Goal: Task Accomplishment & Management: Use online tool/utility

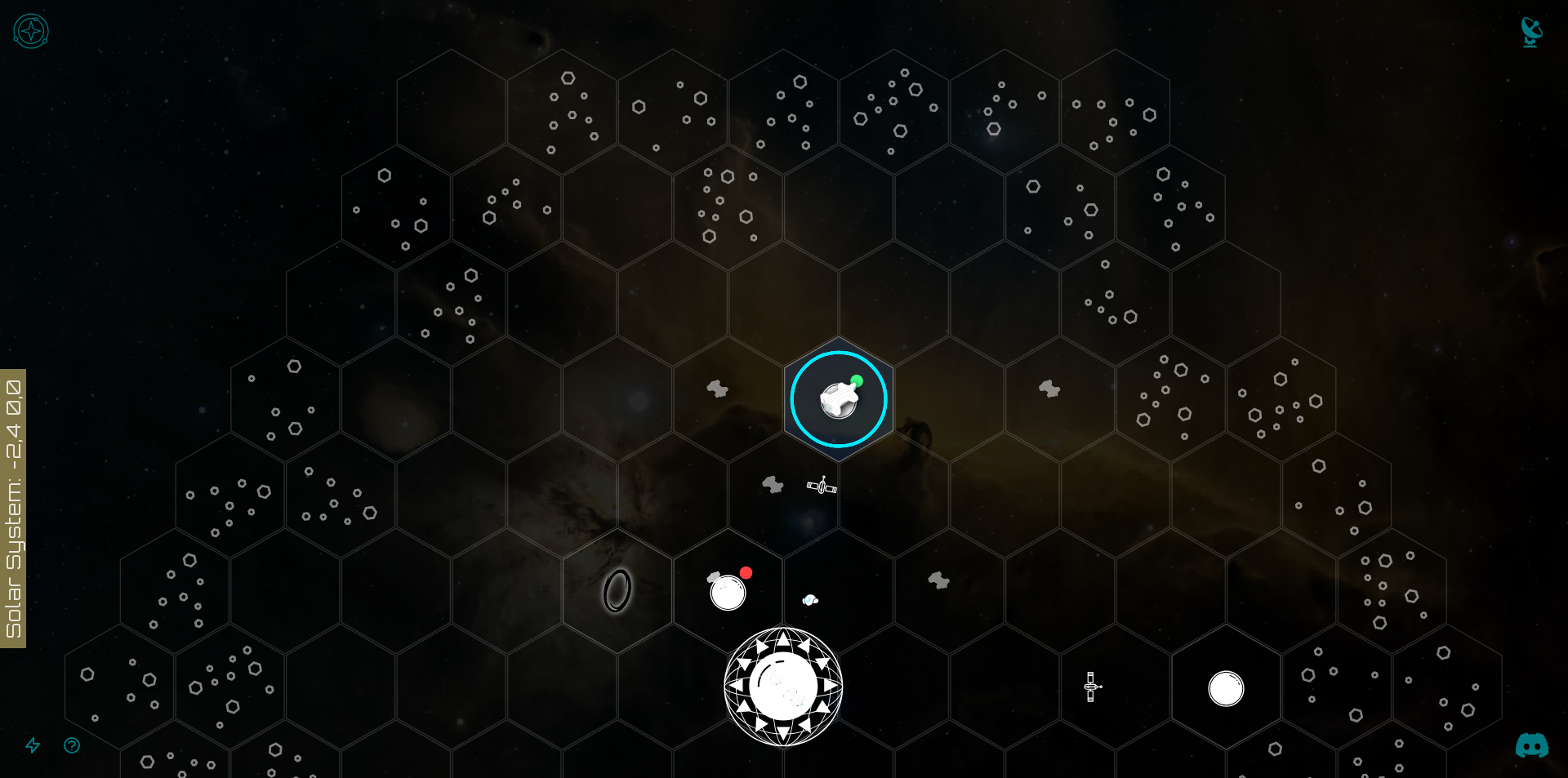
click at [838, 403] on image at bounding box center [839, 400] width 129 height 129
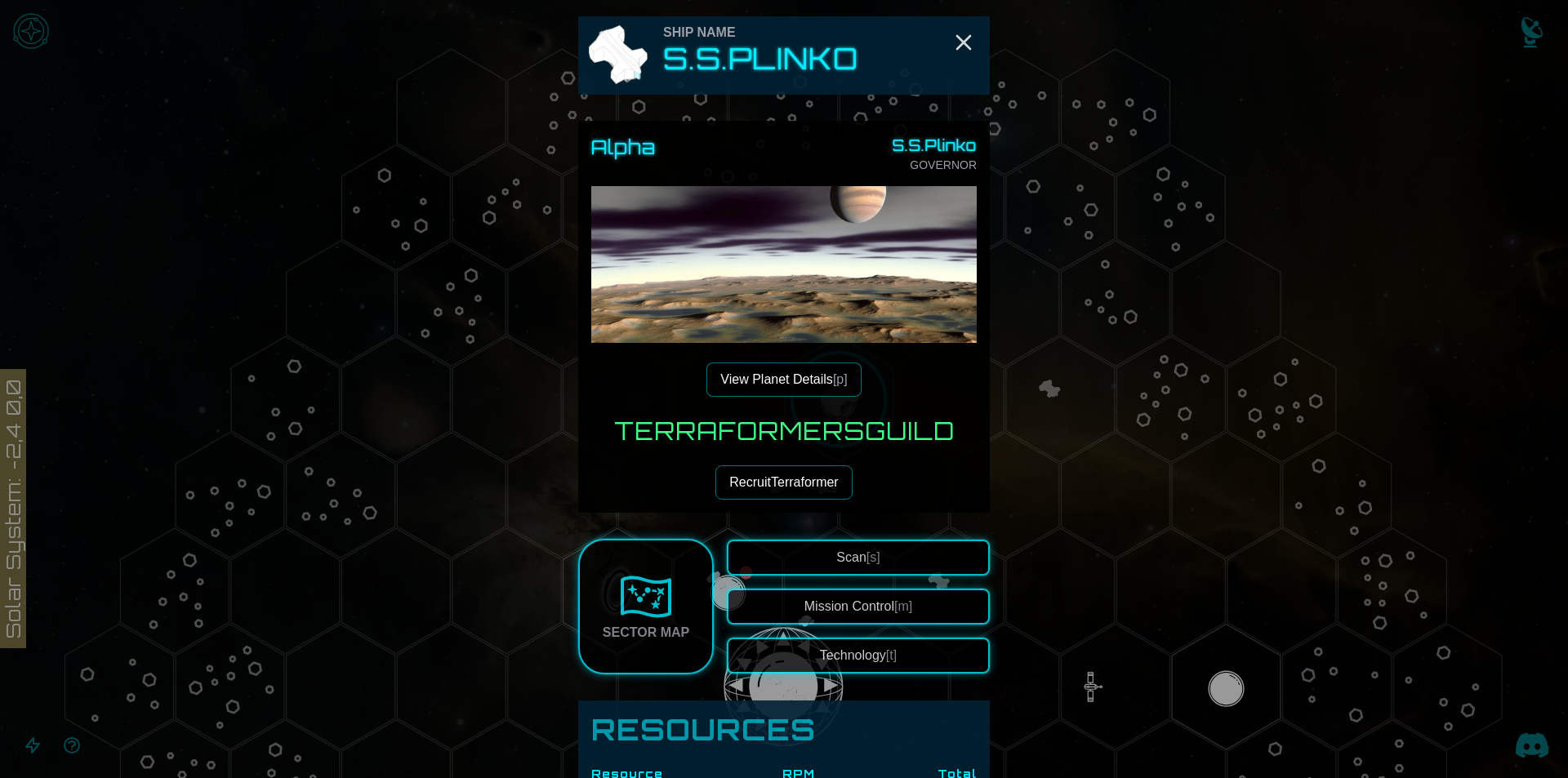
click at [75, 43] on div at bounding box center [784, 389] width 1568 height 778
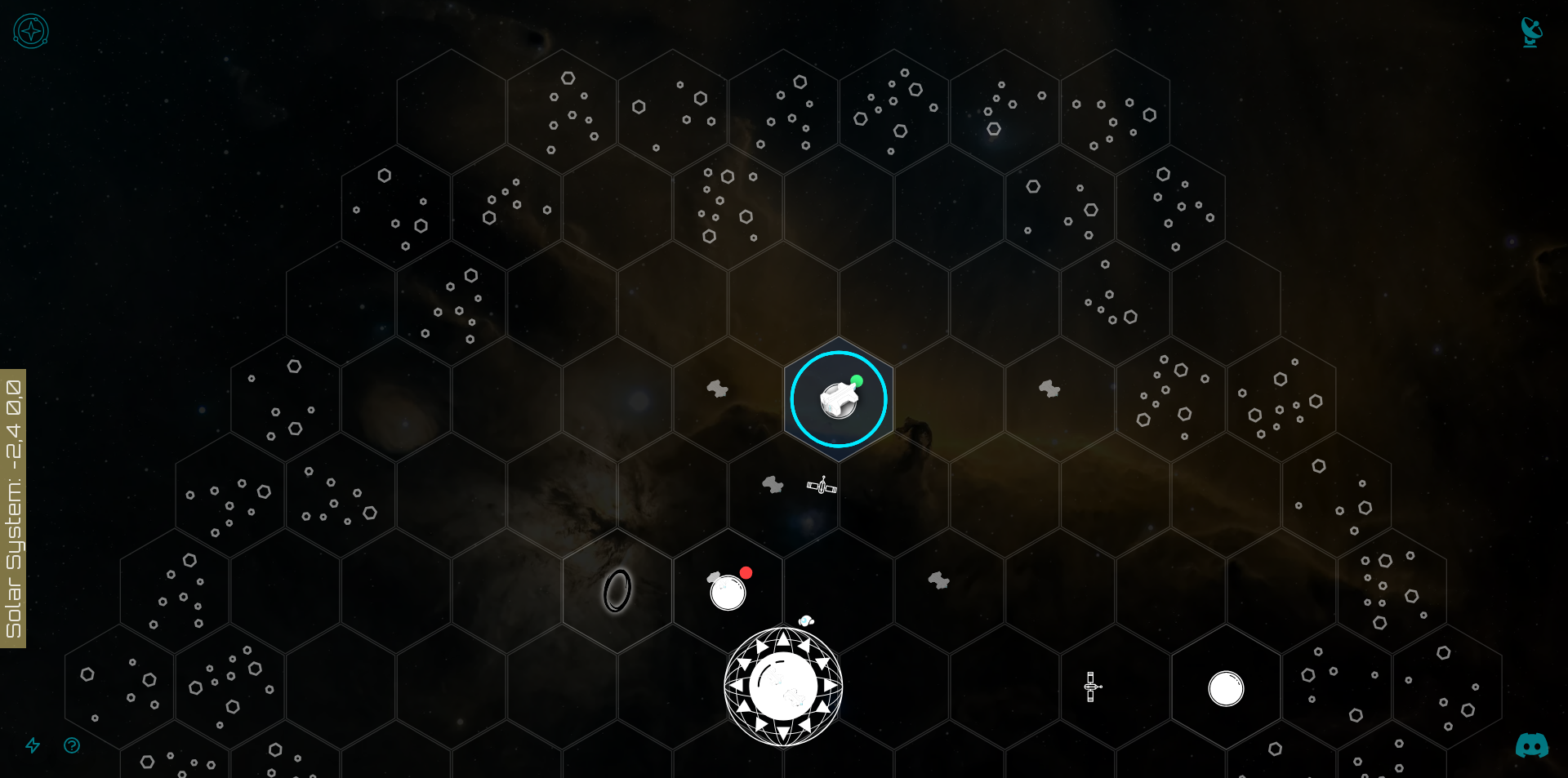
click at [24, 28] on img "Open game menu" at bounding box center [30, 30] width 49 height 49
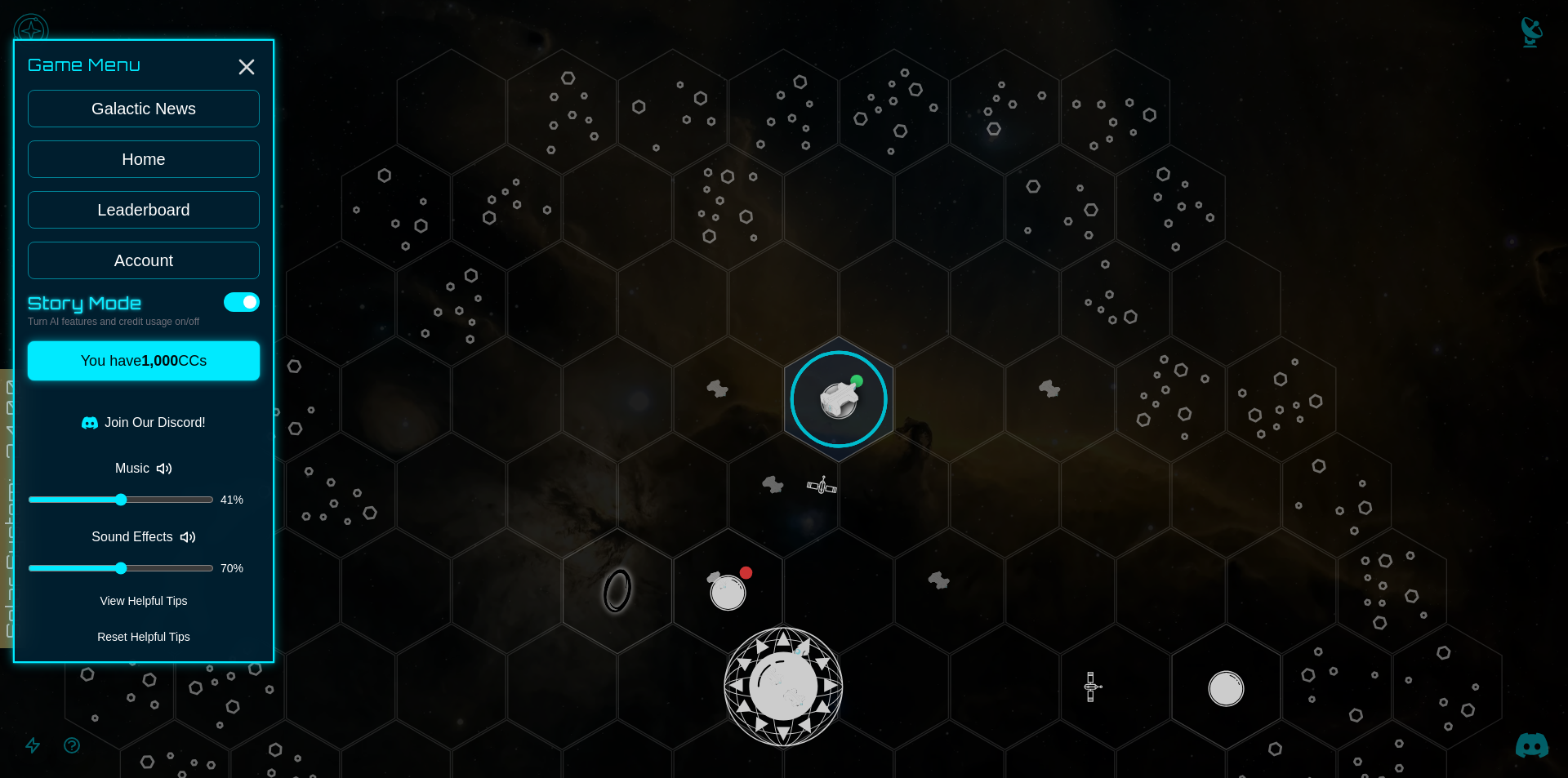
click at [165, 470] on icon "Disable music" at bounding box center [164, 469] width 16 height 16
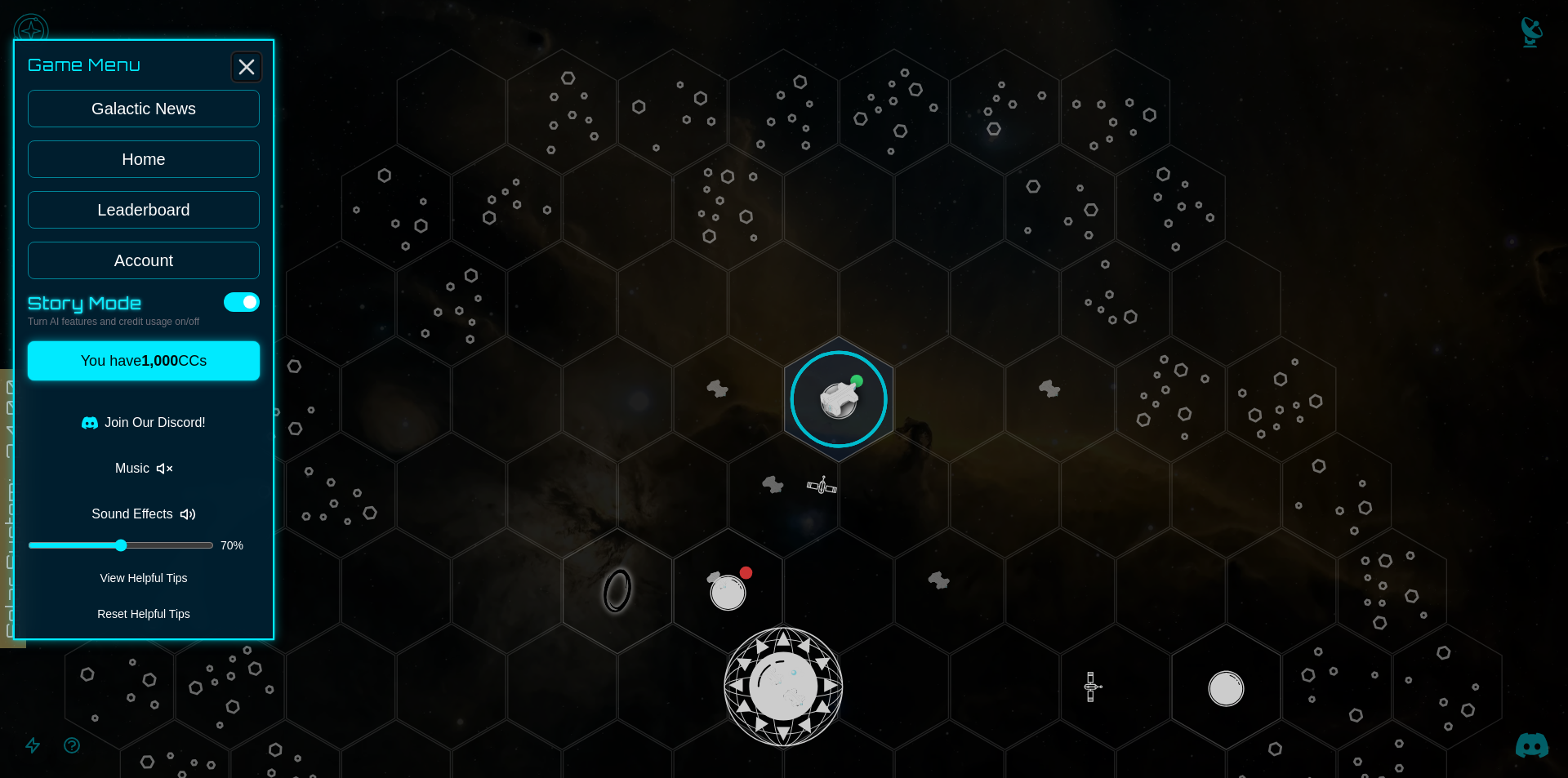
click at [250, 74] on icon "Close" at bounding box center [246, 66] width 26 height 26
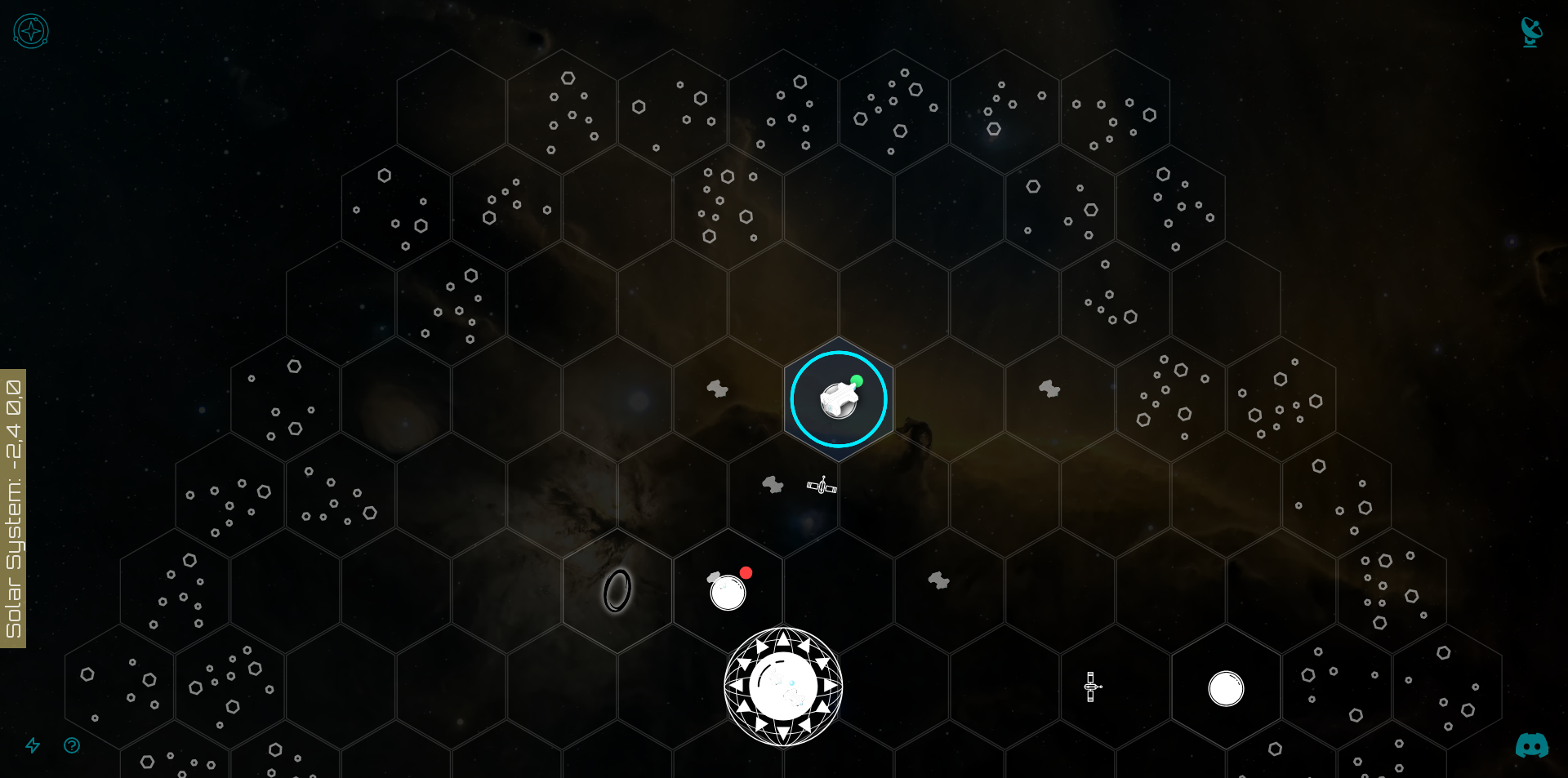
click at [814, 406] on image at bounding box center [839, 400] width 129 height 129
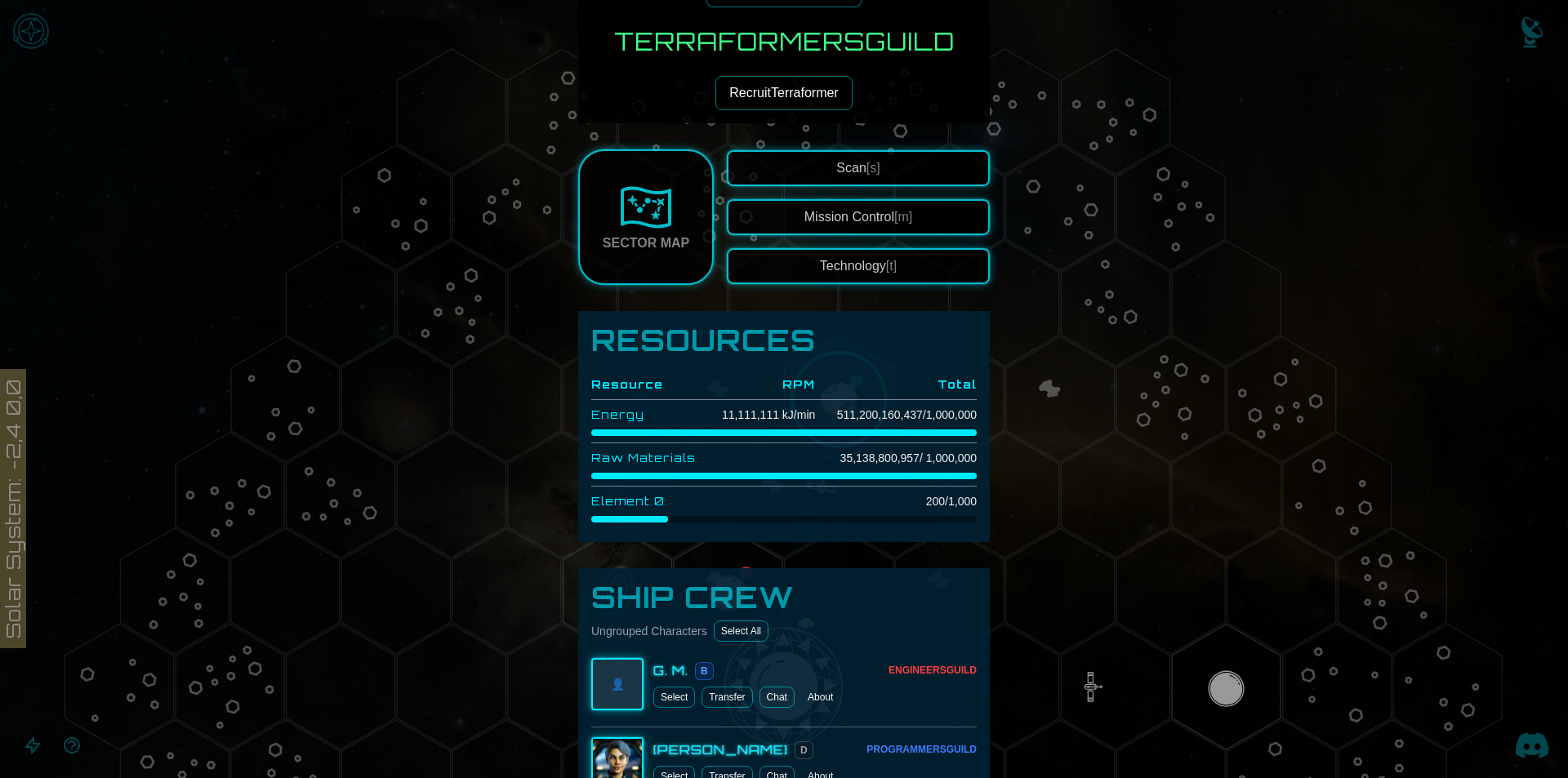
scroll to position [334, 0]
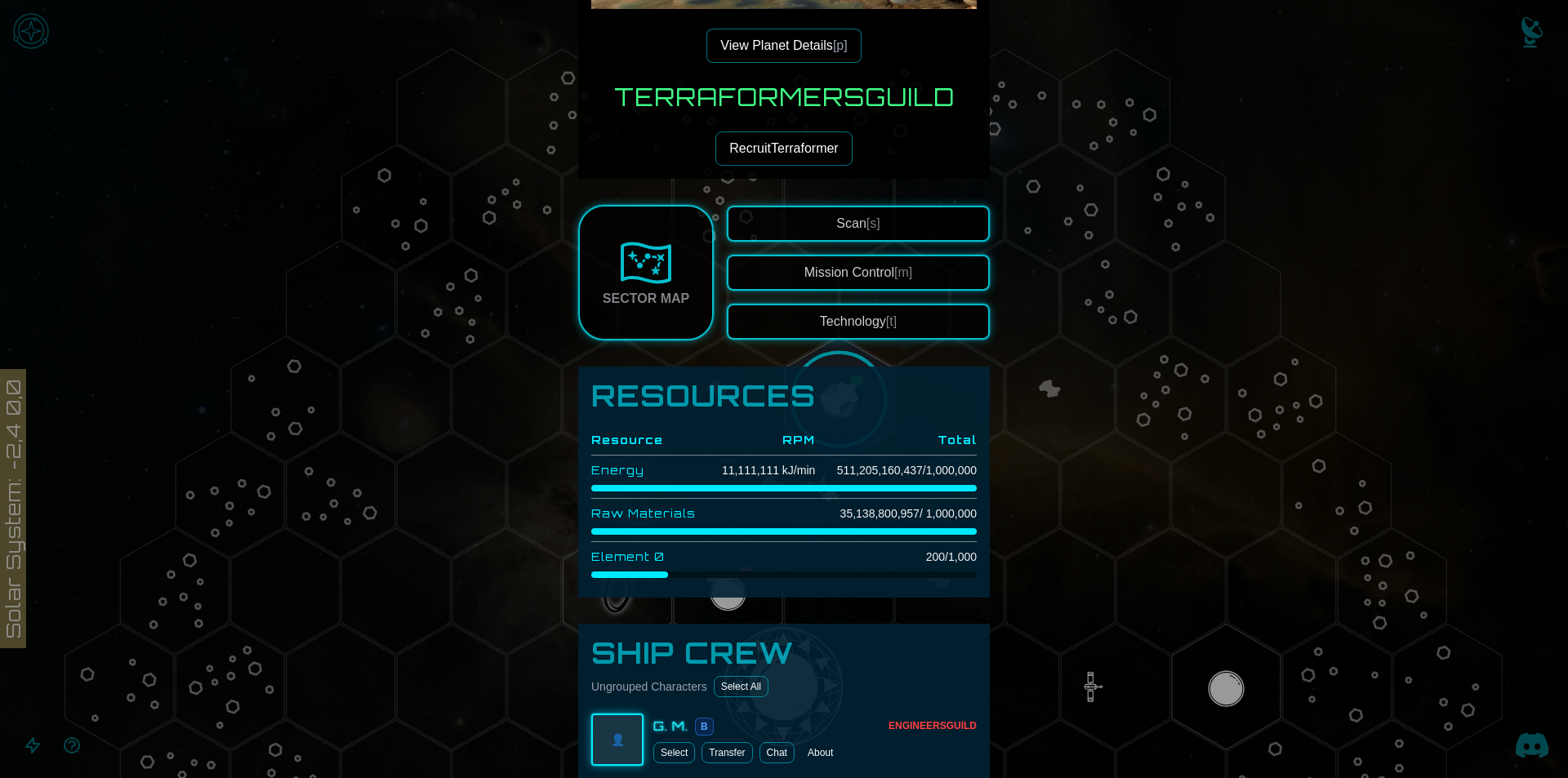
click at [874, 324] on button "Technology [t]" at bounding box center [858, 322] width 263 height 36
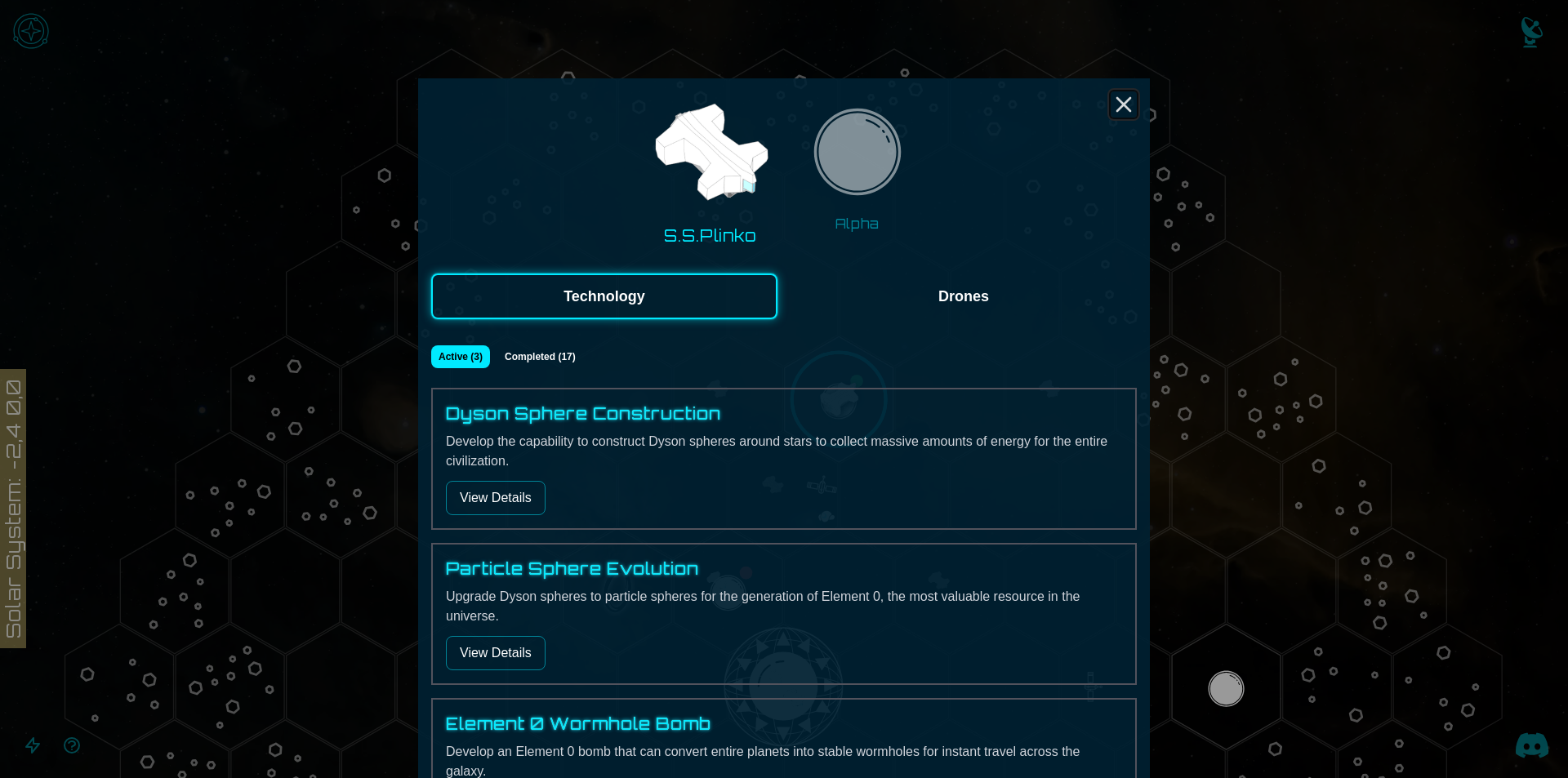
click at [1120, 101] on line "Close" at bounding box center [1123, 105] width 13 height 13
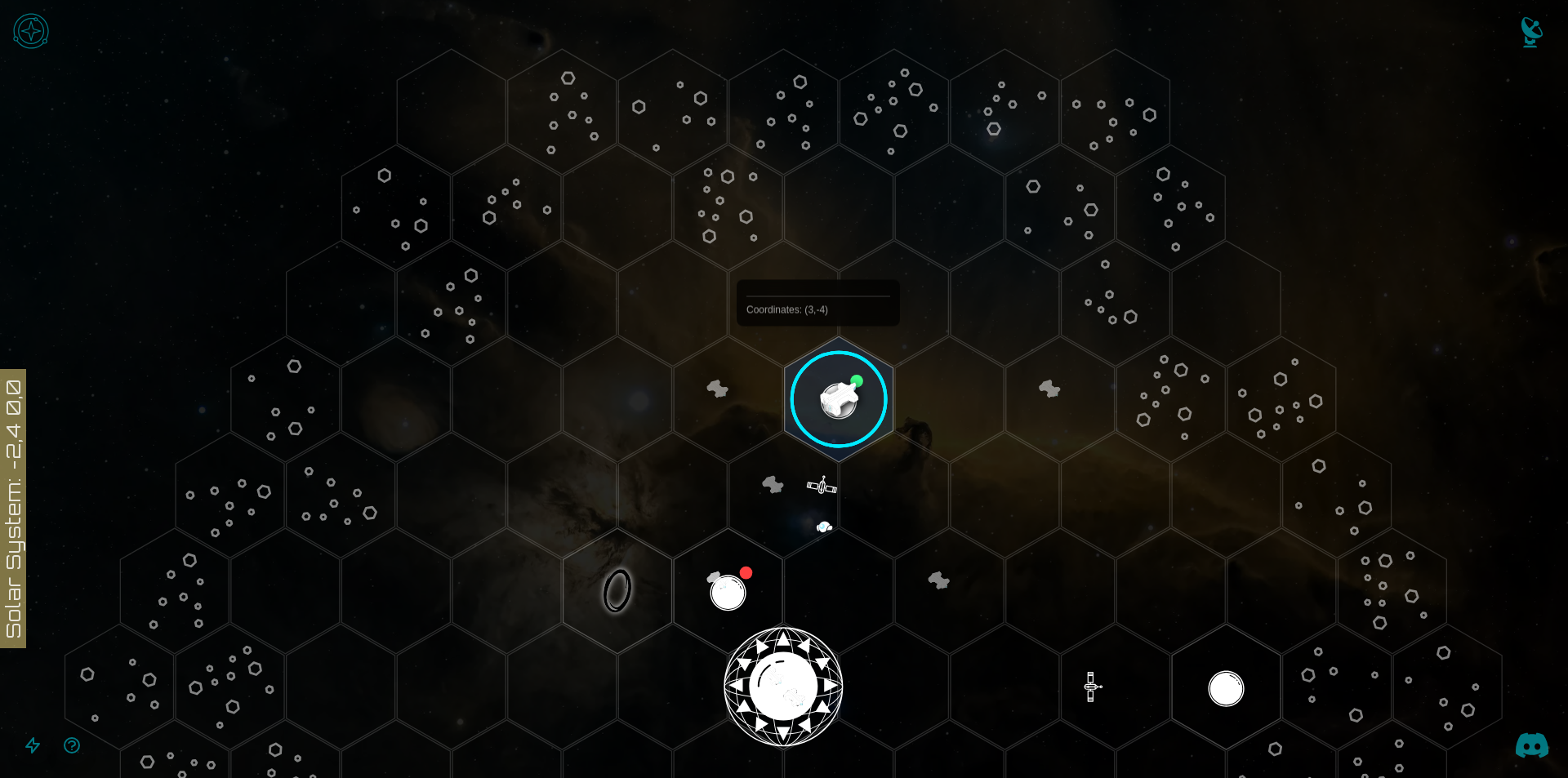
drag, startPoint x: 776, startPoint y: 461, endPoint x: 800, endPoint y: 447, distance: 27.8
click at [794, 451] on icon at bounding box center [784, 687] width 1568 height 1375
click at [821, 411] on image at bounding box center [839, 400] width 129 height 129
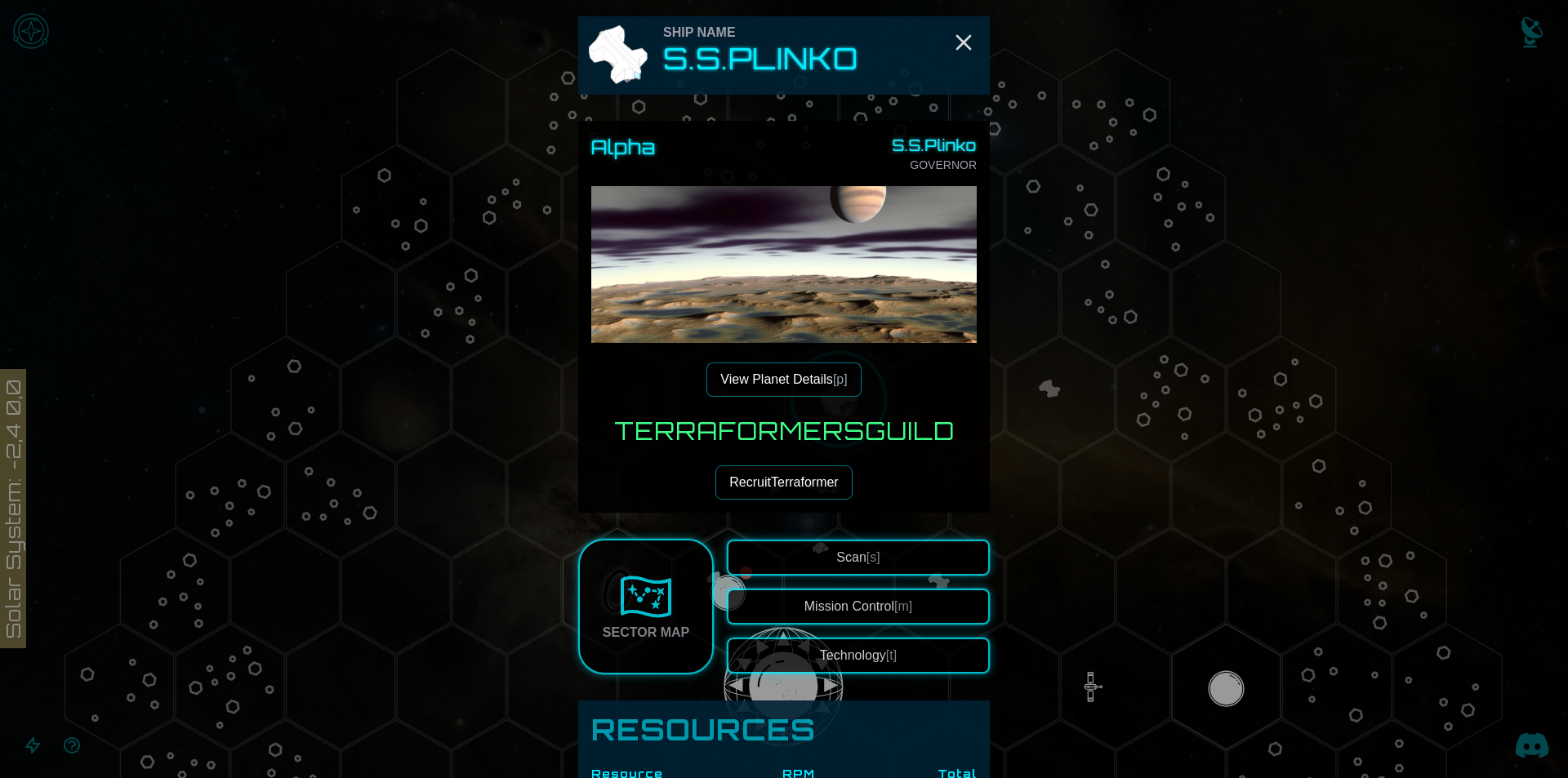
click at [815, 372] on button "View Planet Details [p]" at bounding box center [783, 380] width 154 height 34
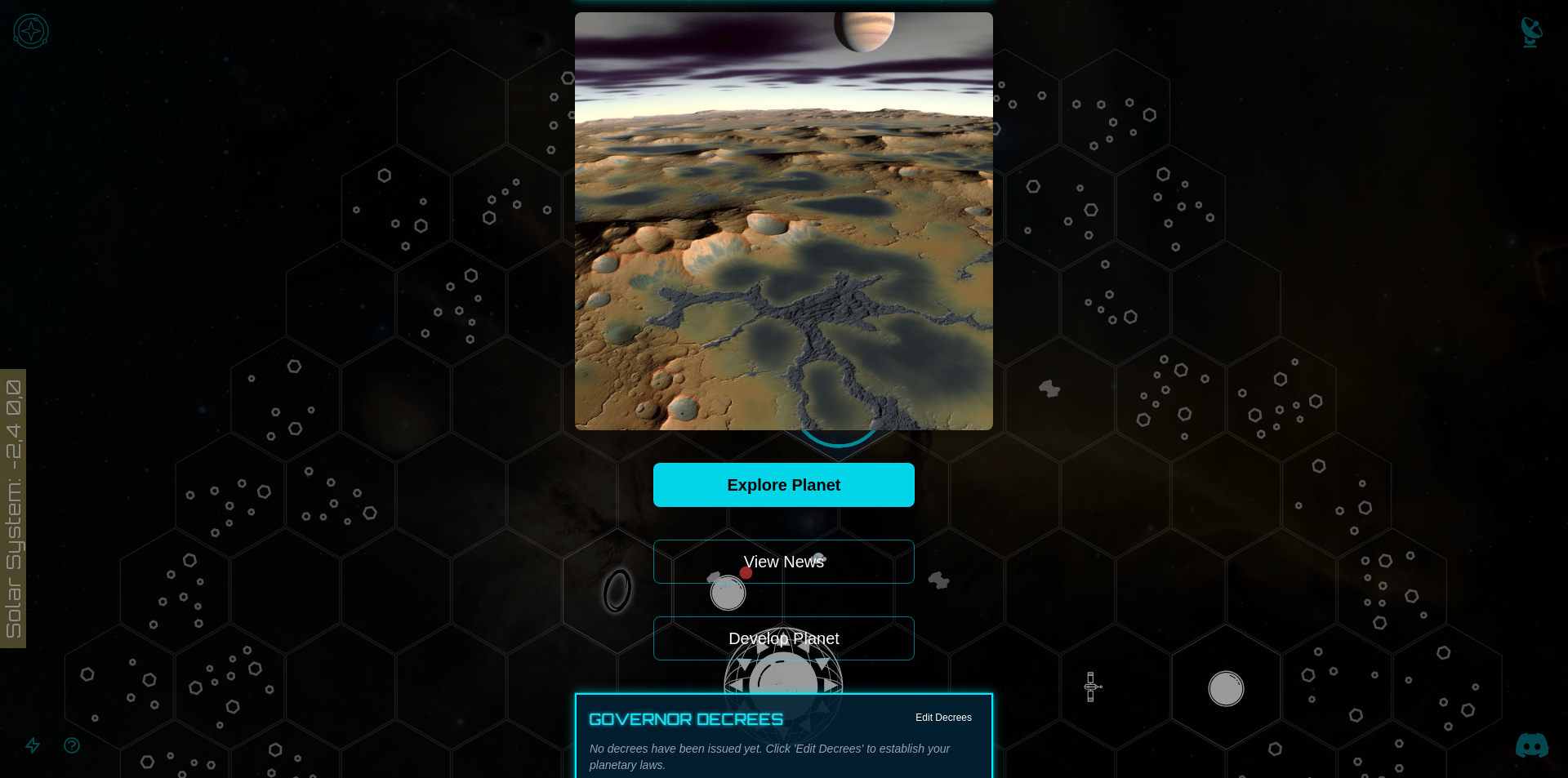
scroll to position [109, 0]
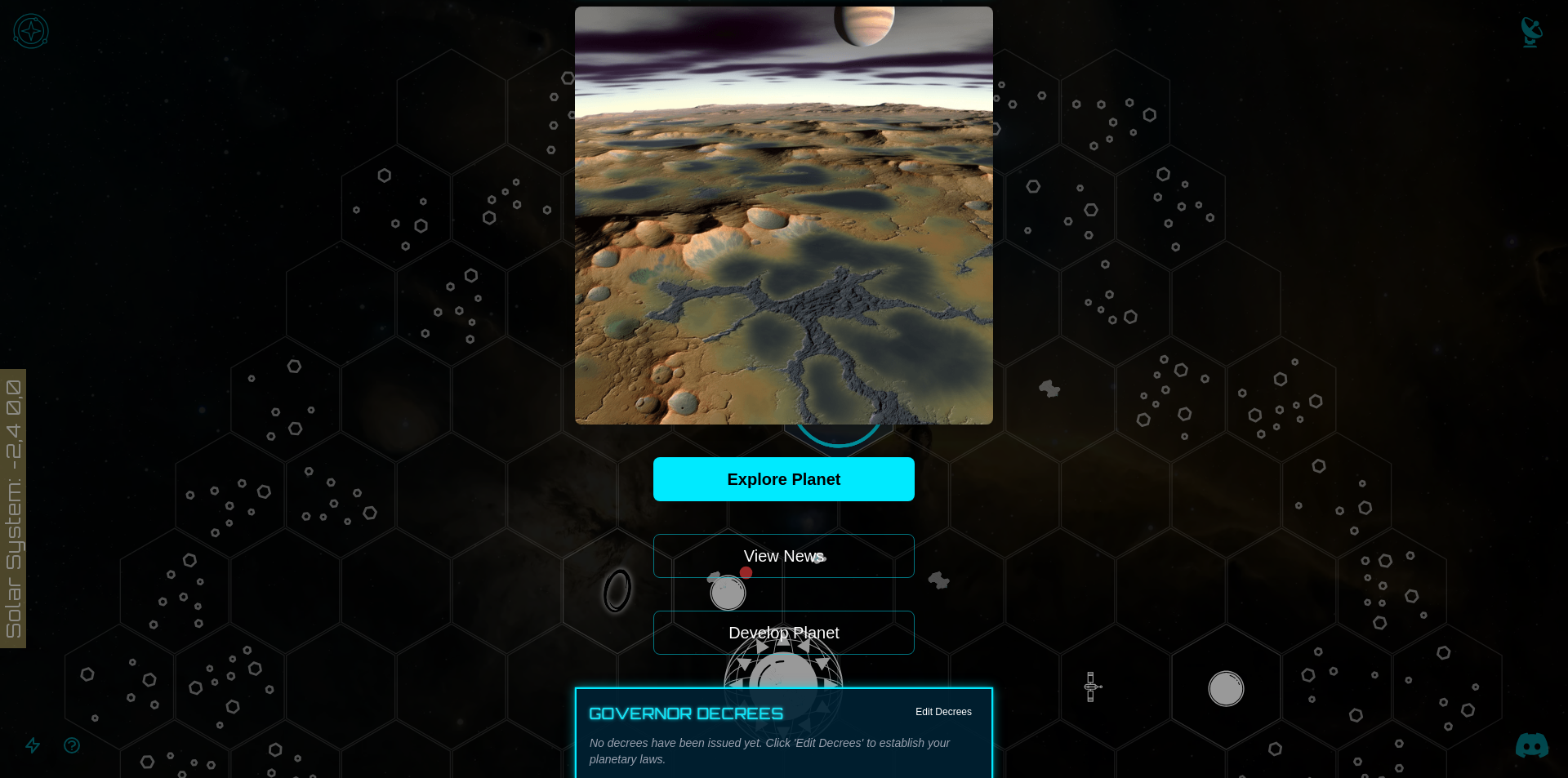
click at [835, 623] on button "Develop Planet" at bounding box center [783, 632] width 262 height 44
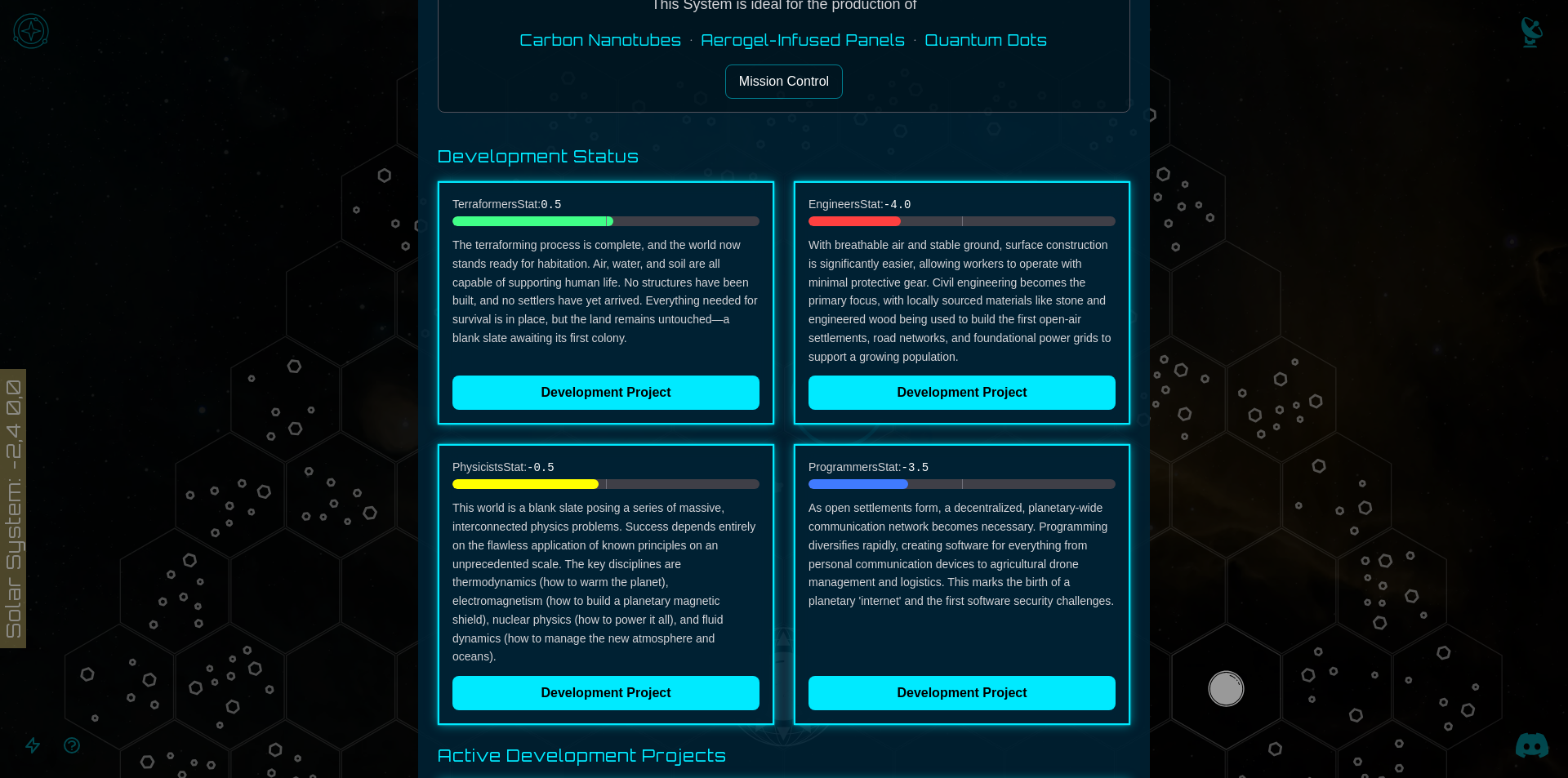
scroll to position [0, 0]
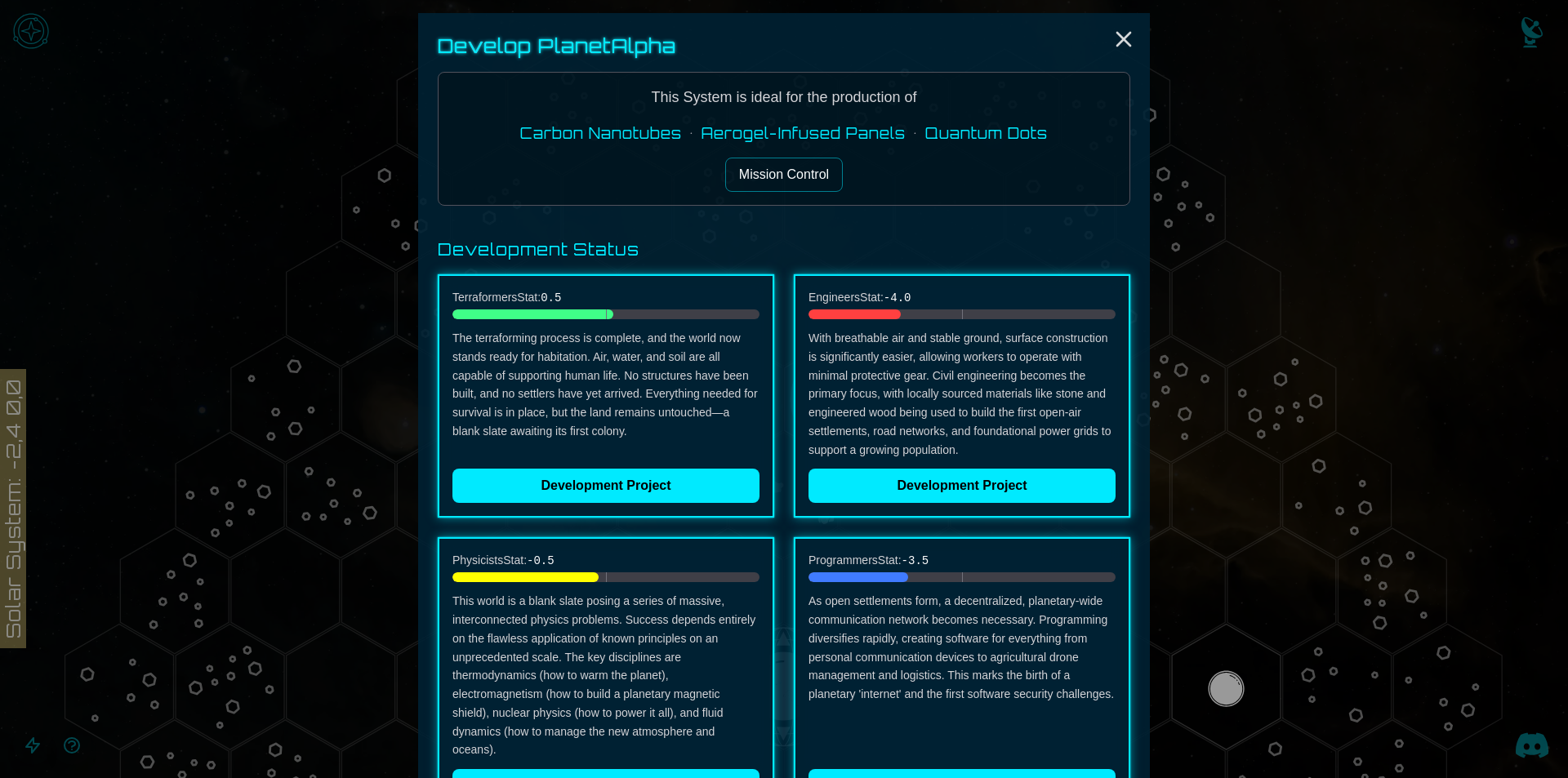
click at [775, 177] on button "Mission Control" at bounding box center [784, 174] width 118 height 34
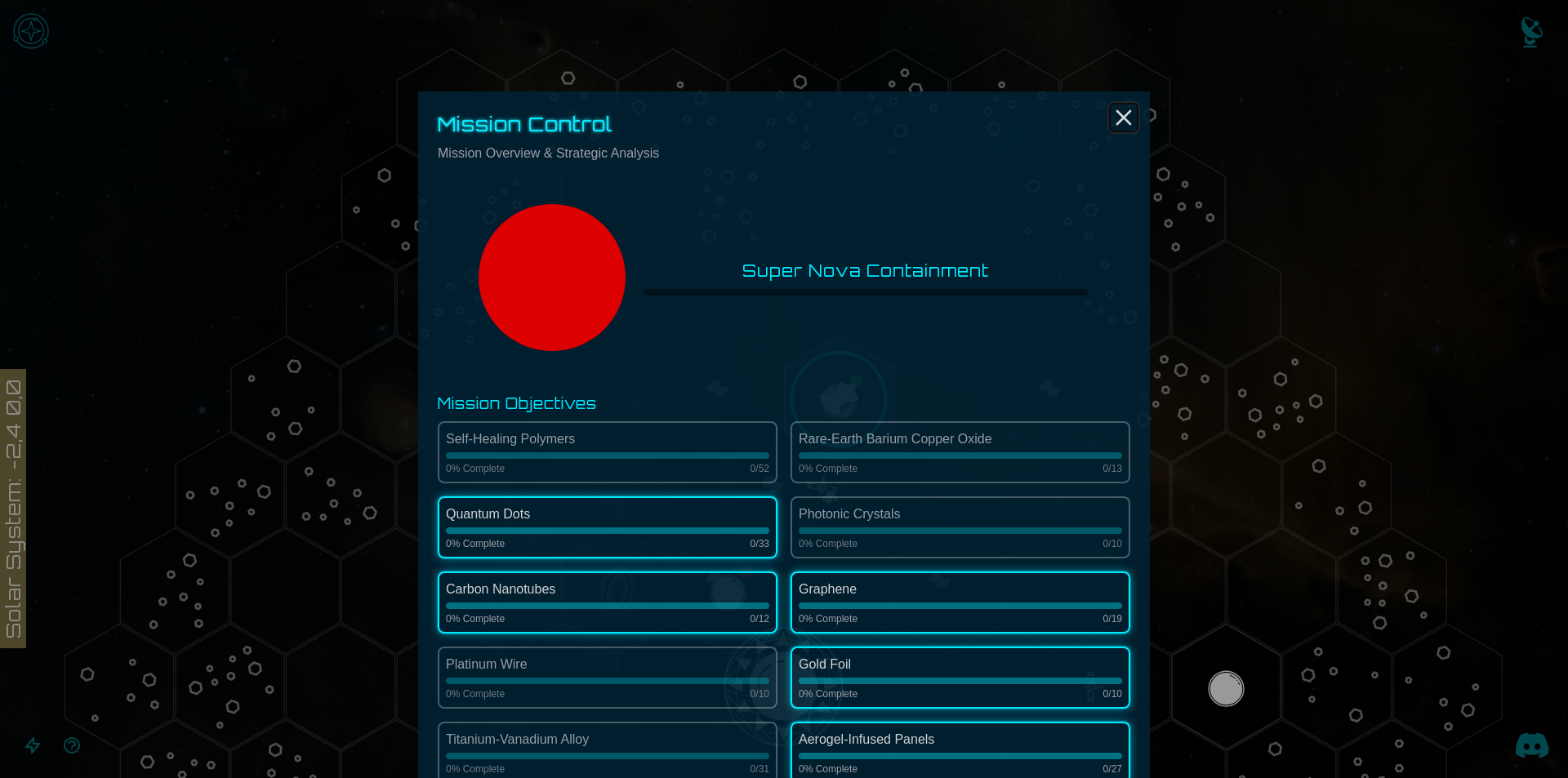
click at [1129, 116] on icon "Close" at bounding box center [1122, 117] width 26 height 26
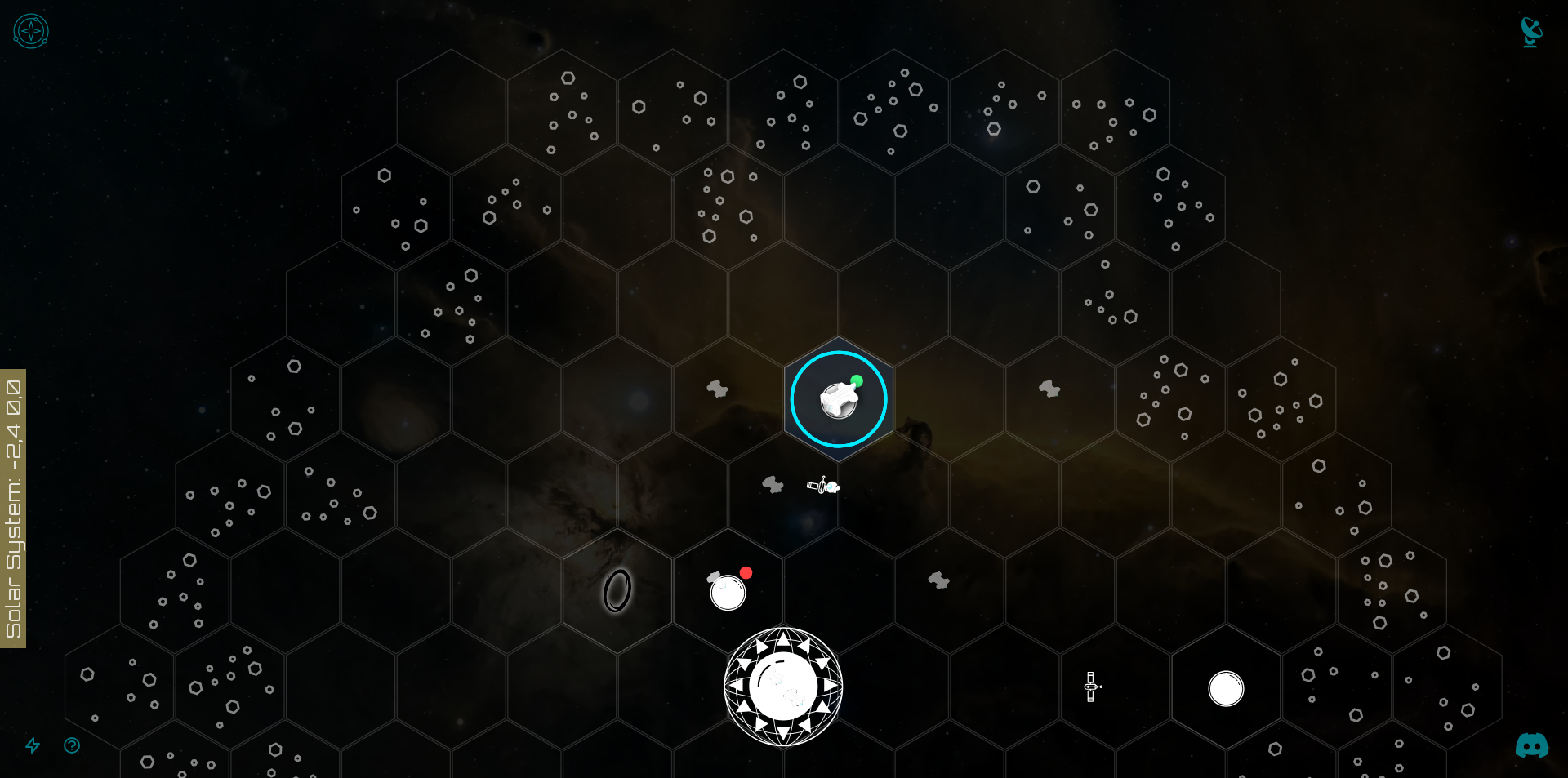
click at [829, 381] on image at bounding box center [839, 400] width 129 height 129
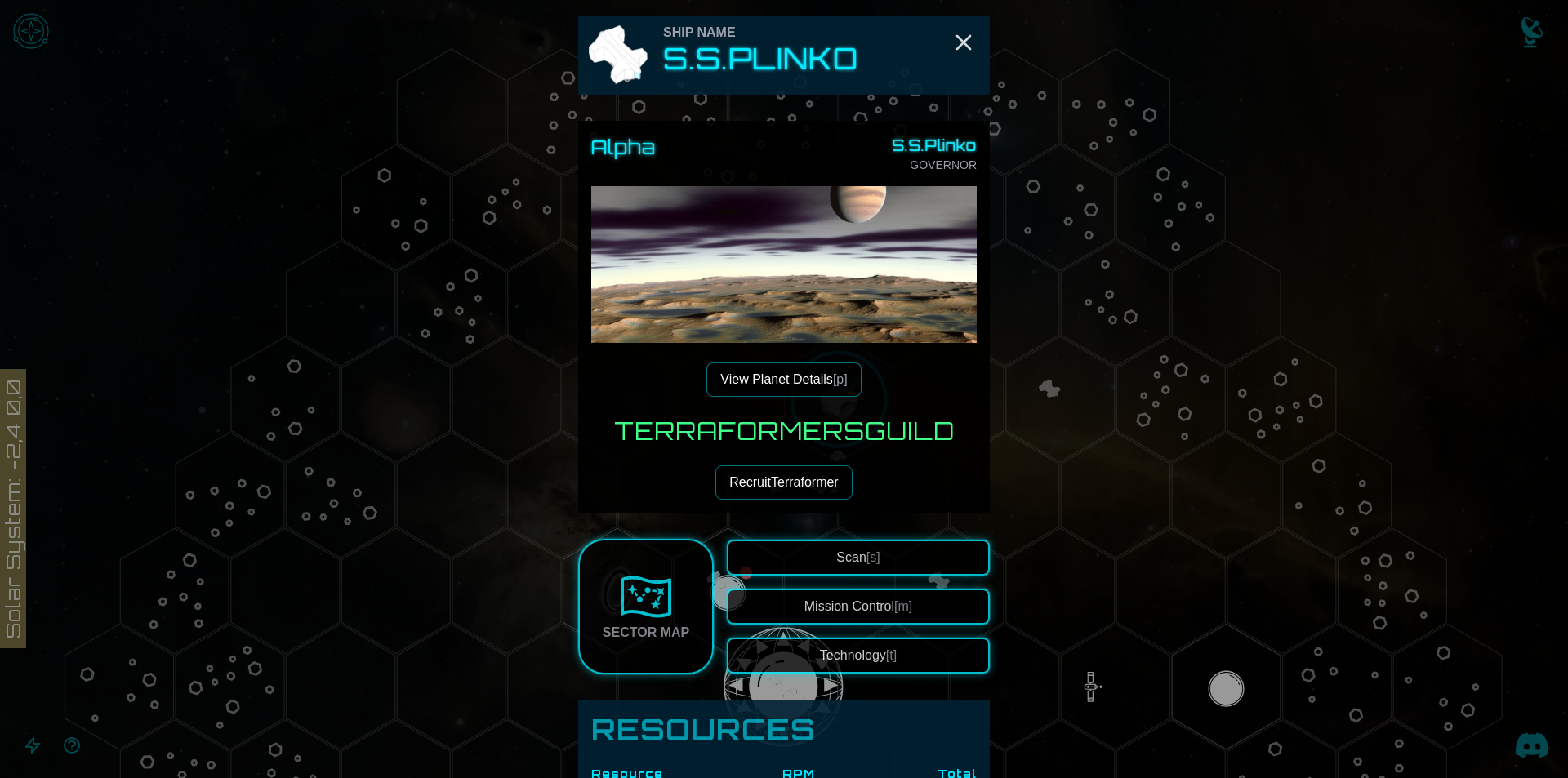
click at [805, 385] on button "View Planet Details [p]" at bounding box center [783, 380] width 154 height 34
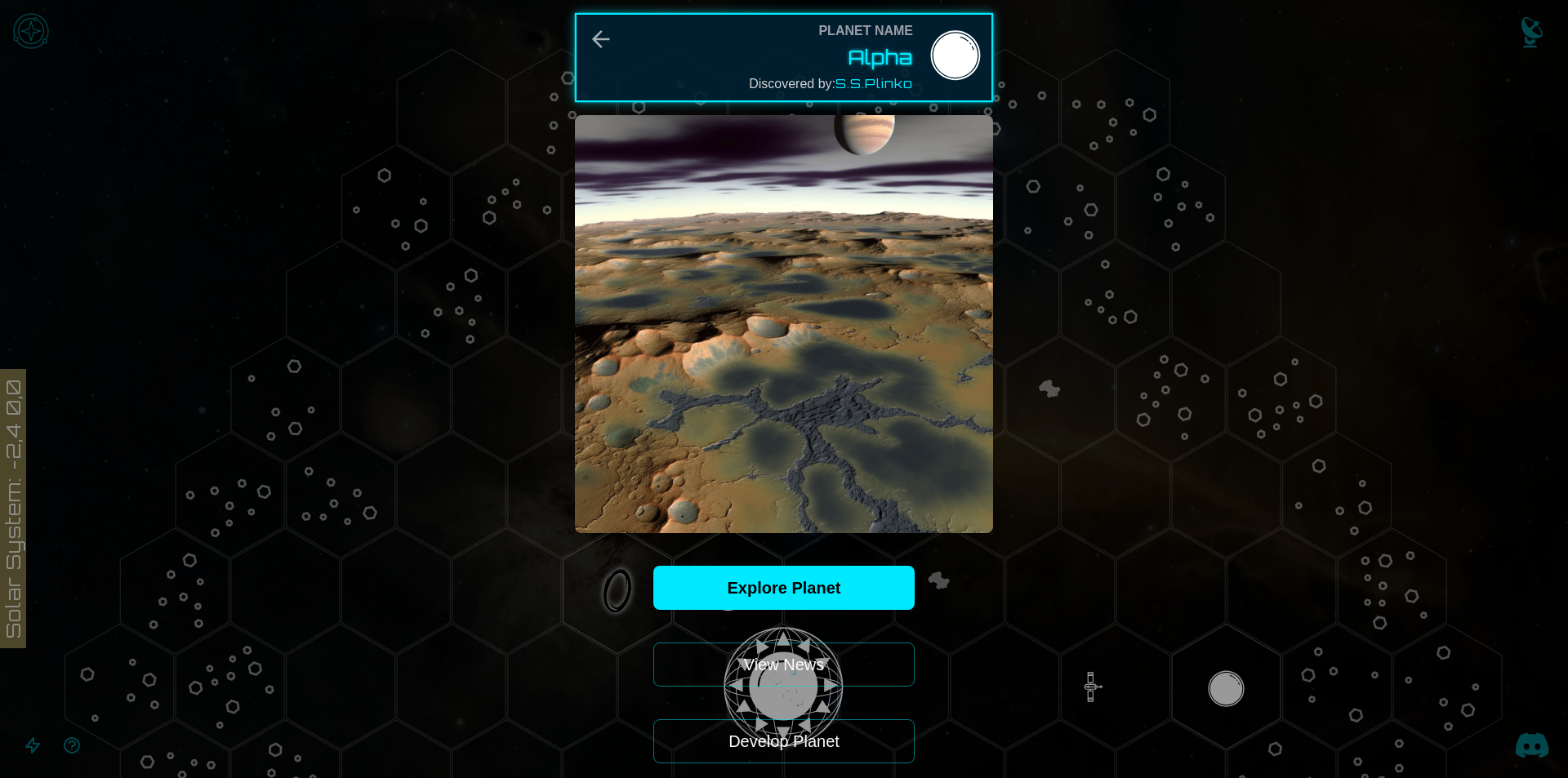
click at [837, 656] on button "View News" at bounding box center [783, 665] width 262 height 44
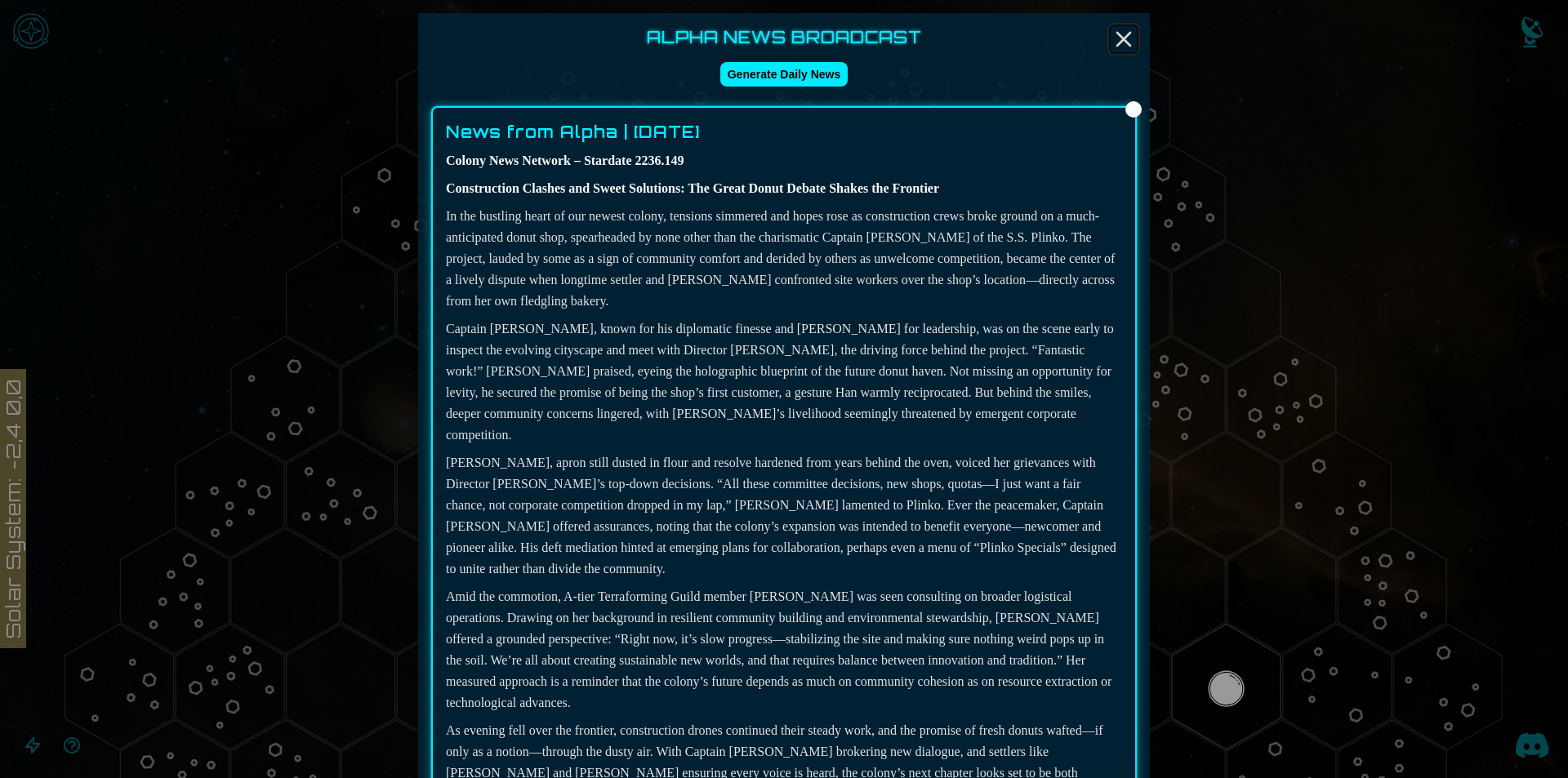
click at [1120, 48] on icon "Close" at bounding box center [1122, 38] width 26 height 26
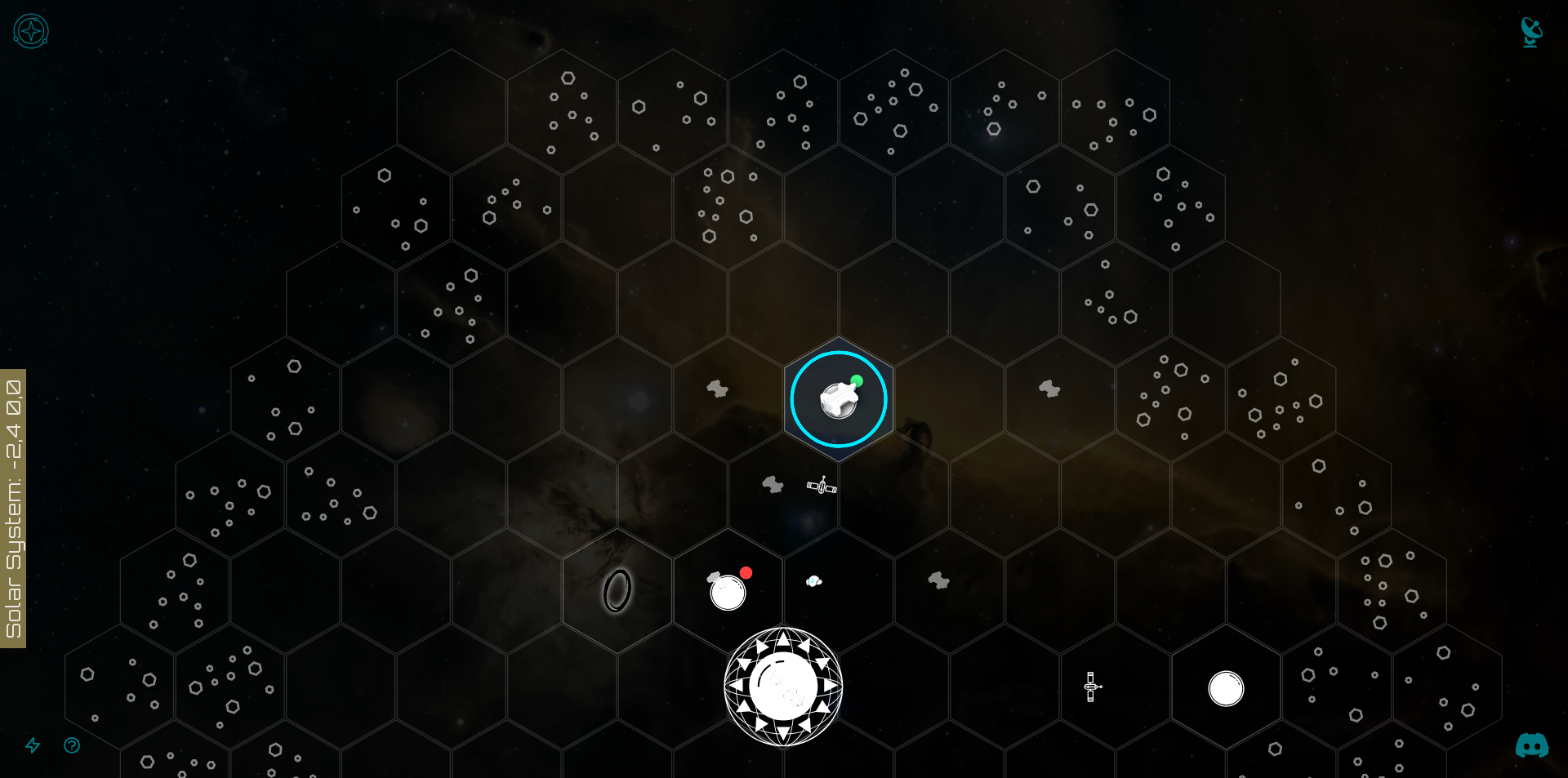
click at [31, 36] on img "Open game menu" at bounding box center [30, 30] width 49 height 49
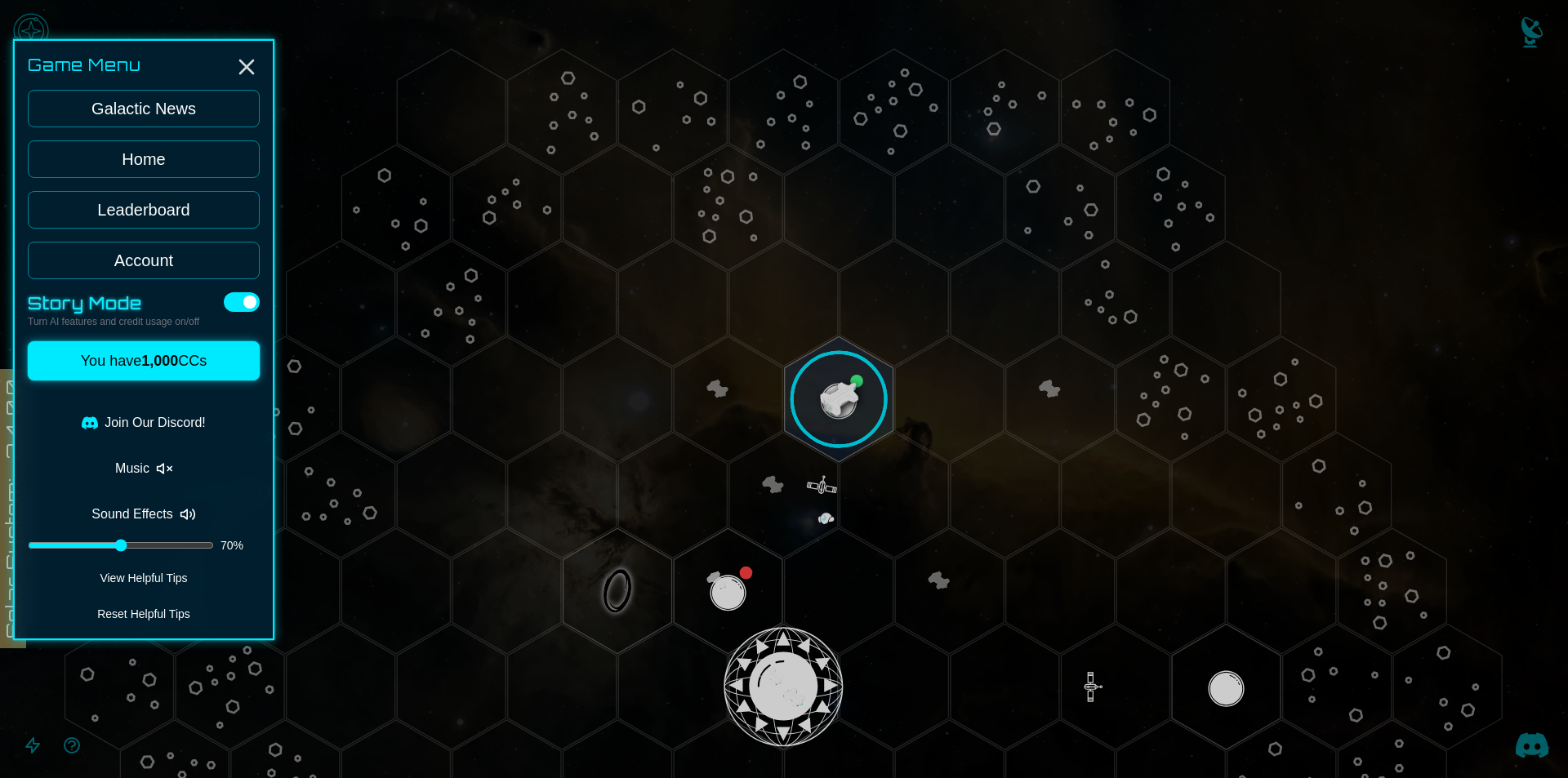
click at [169, 119] on link "Galactic News" at bounding box center [144, 109] width 232 height 38
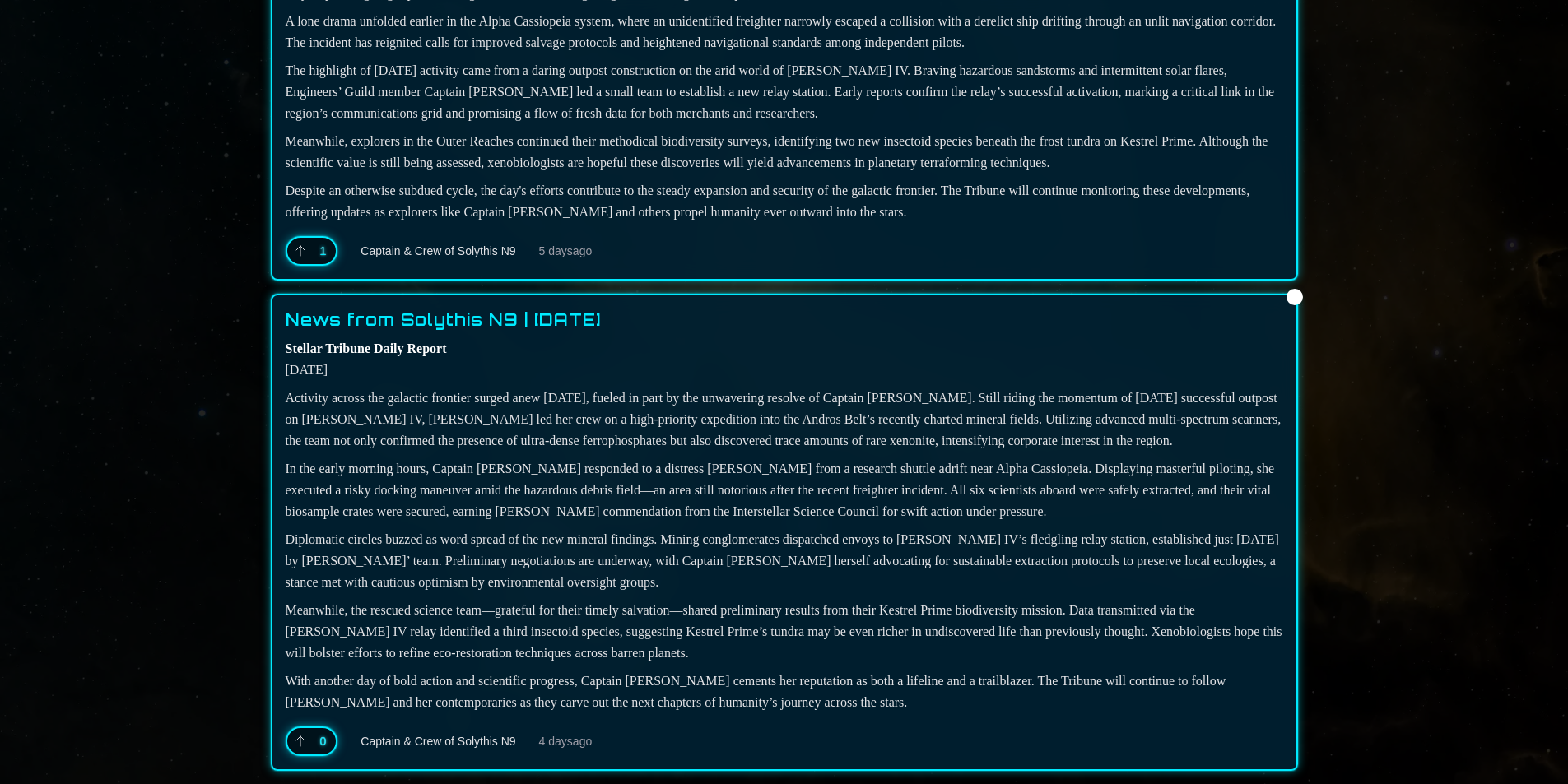
scroll to position [2705, 0]
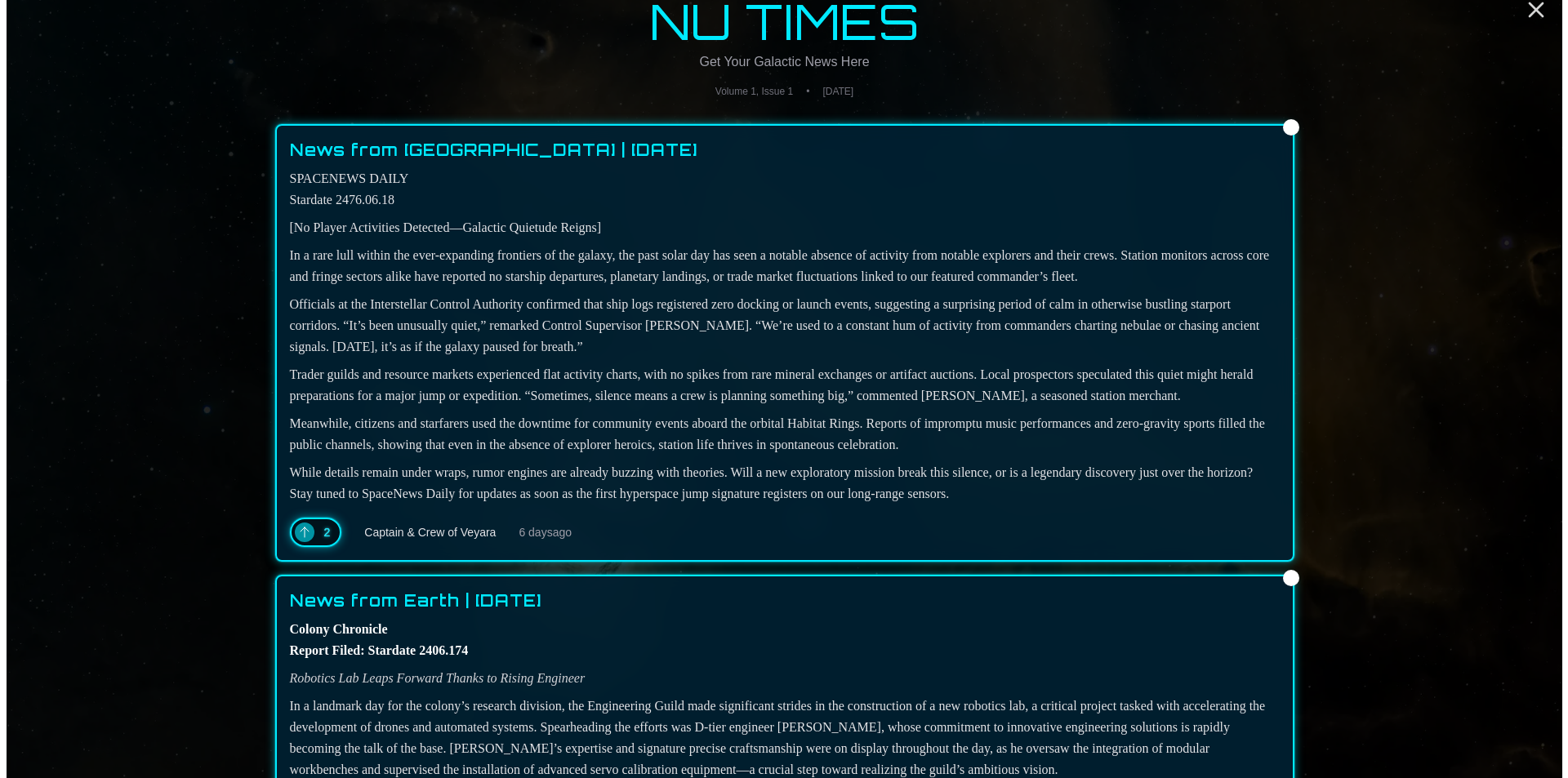
scroll to position [0, 0]
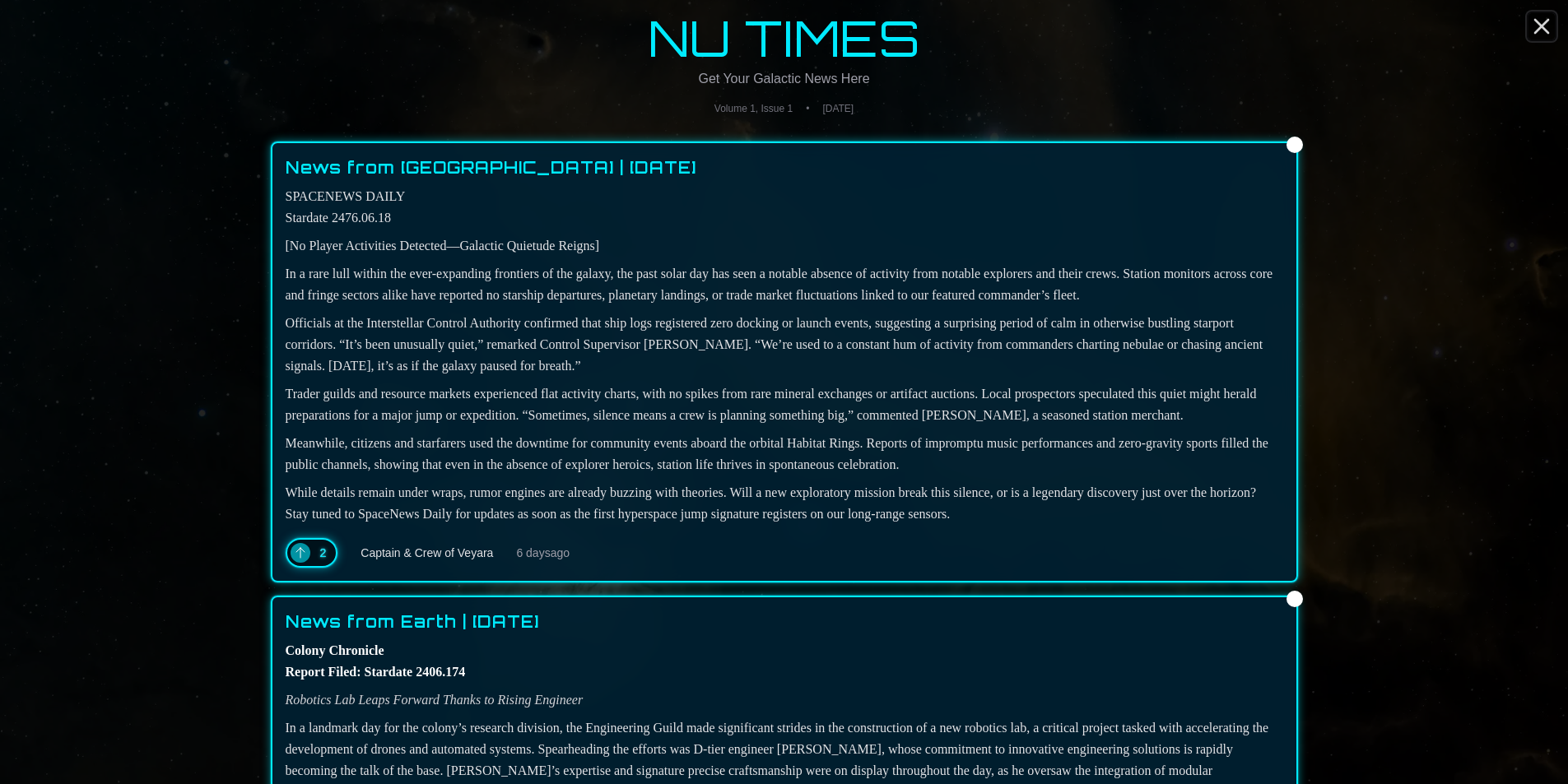
click at [1535, 14] on icon "Close" at bounding box center [1541, 26] width 26 height 26
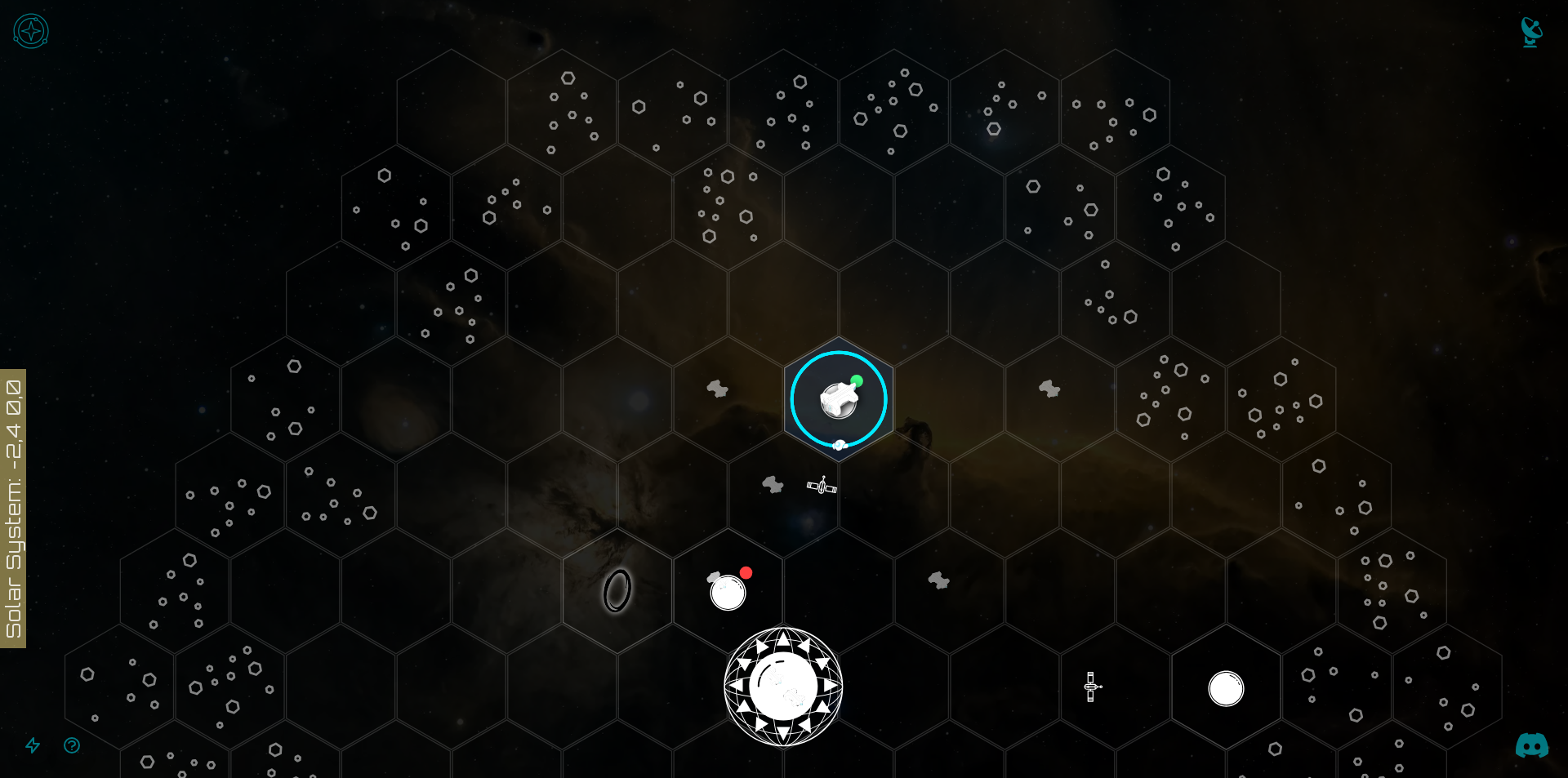
click at [853, 371] on image at bounding box center [839, 400] width 129 height 129
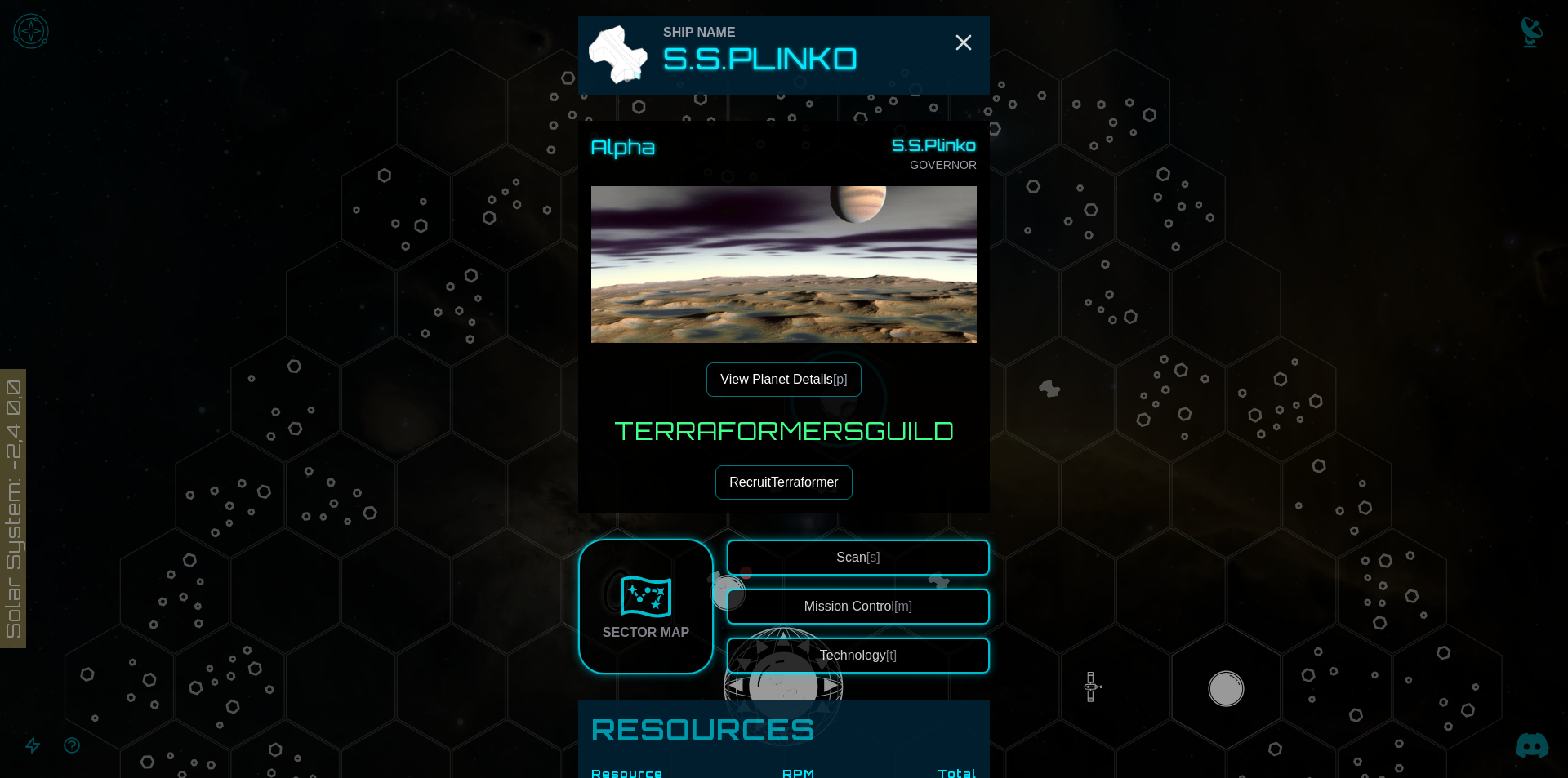
click at [778, 389] on button "View Planet Details [p]" at bounding box center [783, 380] width 154 height 34
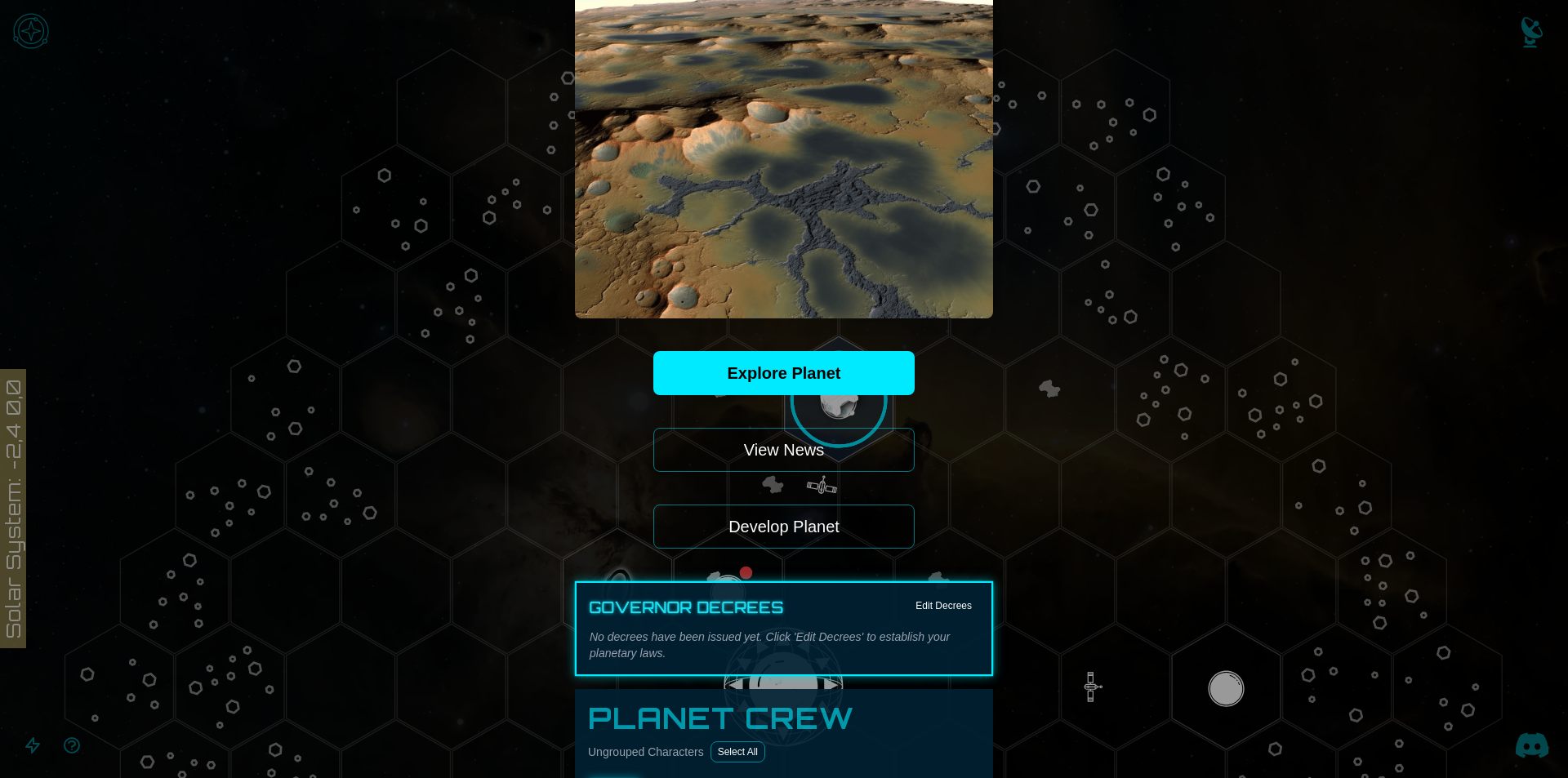
scroll to position [218, 0]
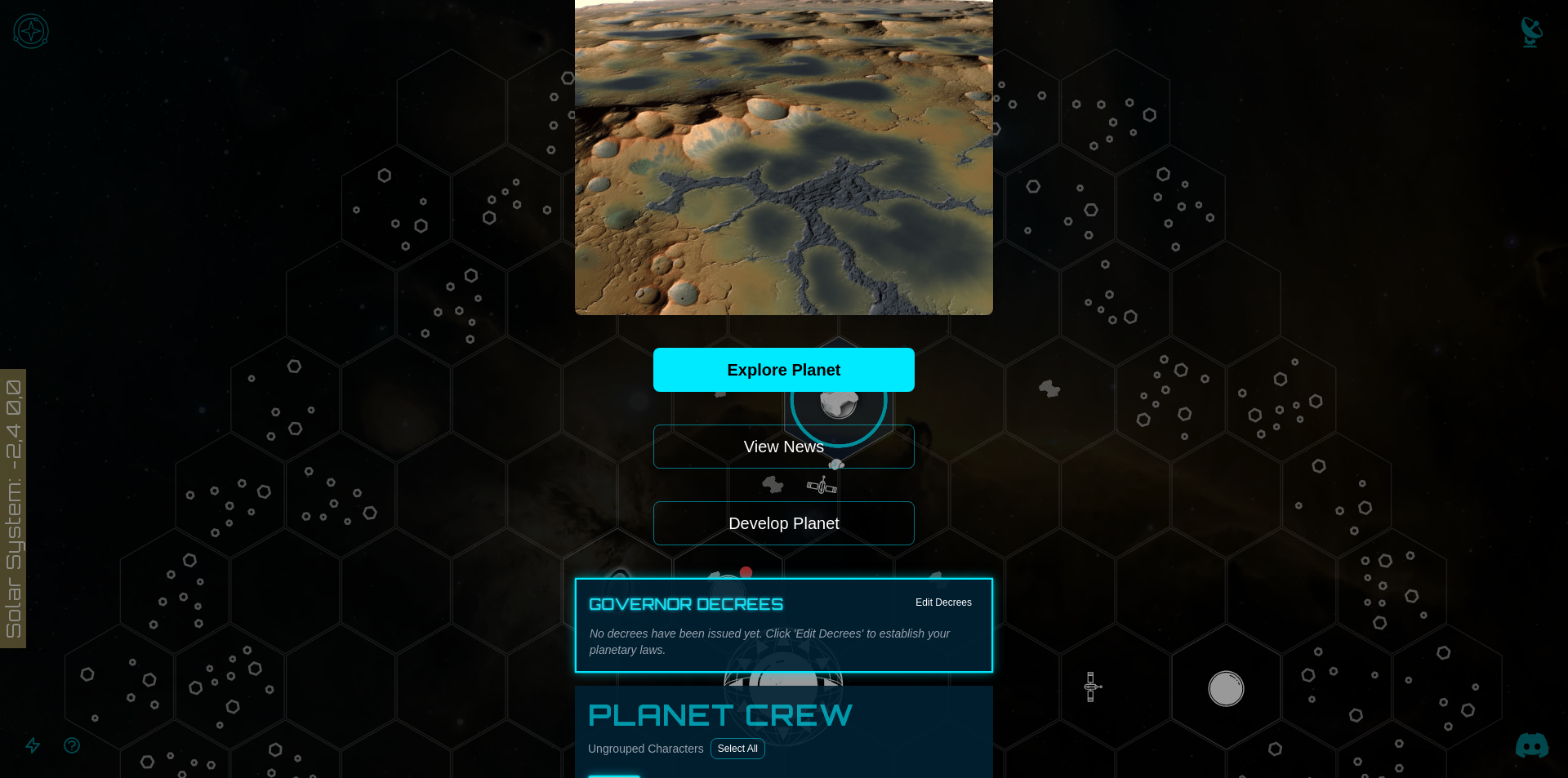
click at [834, 523] on button "Develop Planet" at bounding box center [783, 523] width 262 height 44
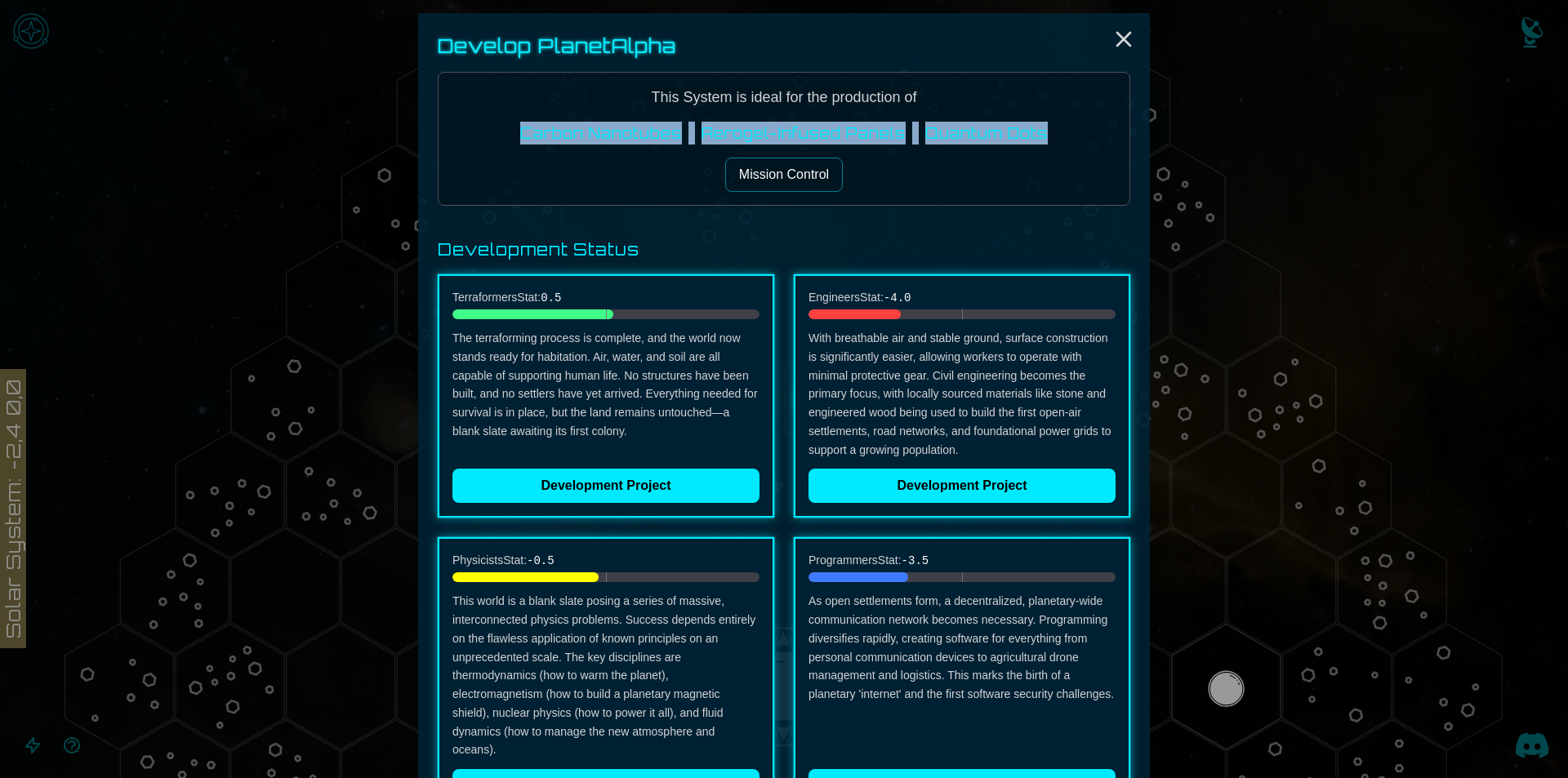
drag, startPoint x: 512, startPoint y: 135, endPoint x: 1044, endPoint y: 139, distance: 532.0
click at [1057, 139] on div "Carbon Nanotubes • Aerogel-Infused Panels • Quantum Dots" at bounding box center [784, 133] width 664 height 23
click at [659, 167] on div "This System is ideal for the production of Carbon Nanotubes • Aerogel-Infused P…" at bounding box center [783, 138] width 692 height 134
drag, startPoint x: 580, startPoint y: 130, endPoint x: 1047, endPoint y: 143, distance: 467.2
click at [1047, 143] on div "Carbon Nanotubes • Aerogel-Infused Panels • Quantum Dots" at bounding box center [784, 133] width 664 height 23
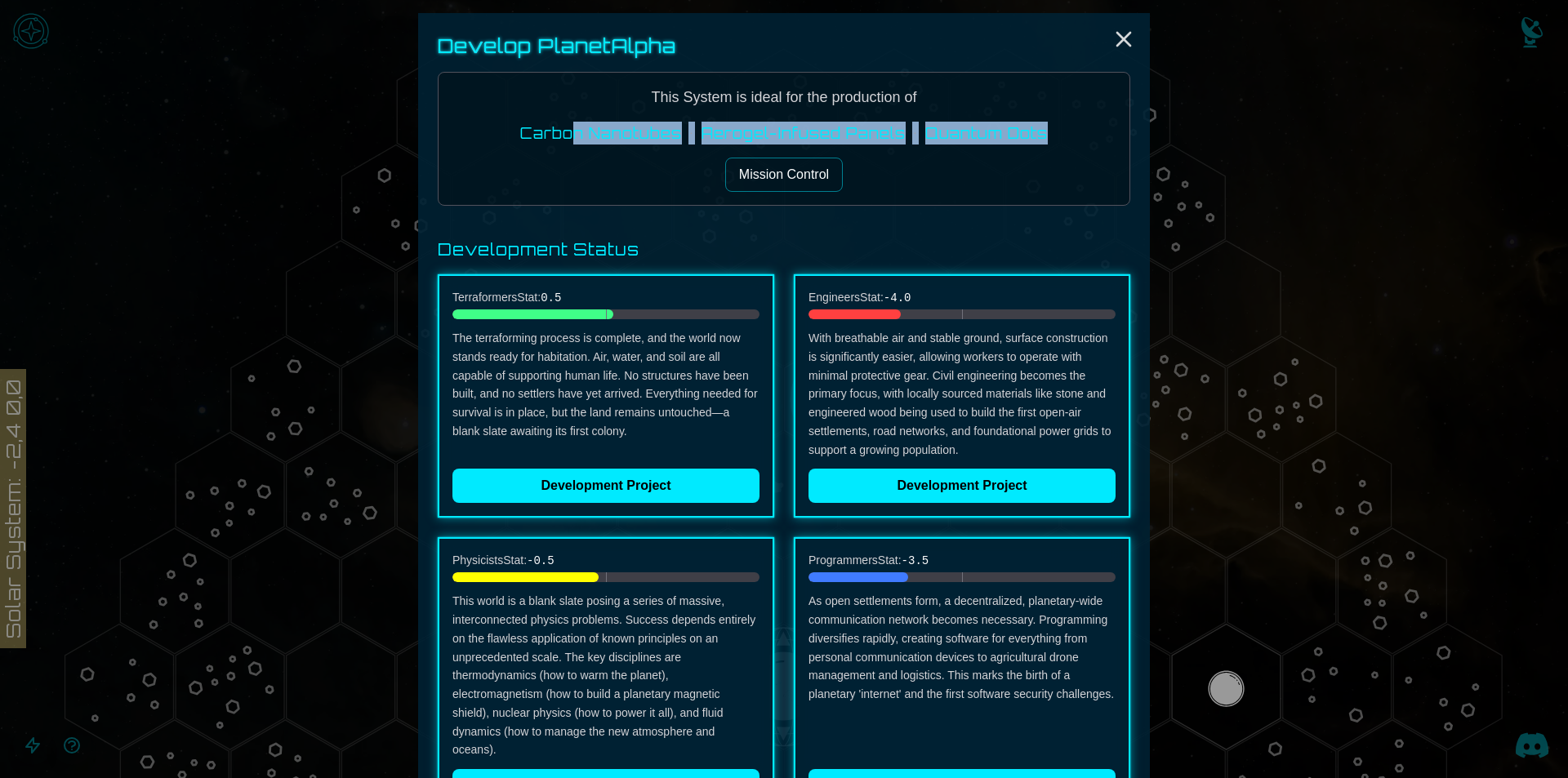
click at [1012, 154] on div "This System is ideal for the production of Carbon Nanotubes • Aerogel-Infused P…" at bounding box center [783, 138] width 692 height 134
drag, startPoint x: 514, startPoint y: 129, endPoint x: 1047, endPoint y: 145, distance: 533.2
click at [1047, 145] on div "This System is ideal for the production of Carbon Nanotubes • Aerogel-Infused P…" at bounding box center [783, 138] width 692 height 134
click at [1015, 163] on div "This System is ideal for the production of Carbon Nanotubes • Aerogel-Infused P…" at bounding box center [783, 138] width 692 height 134
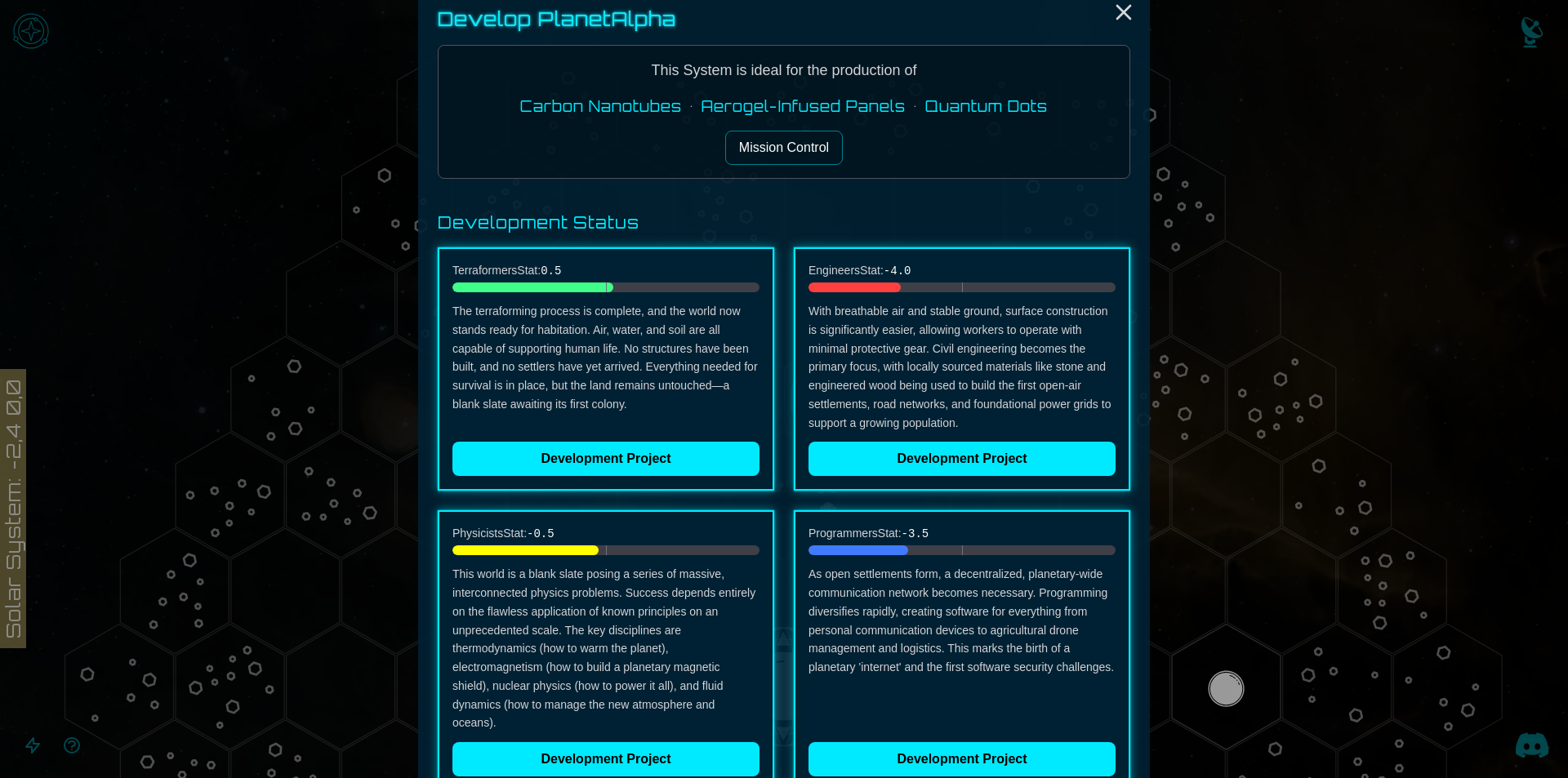
scroll to position [0, 0]
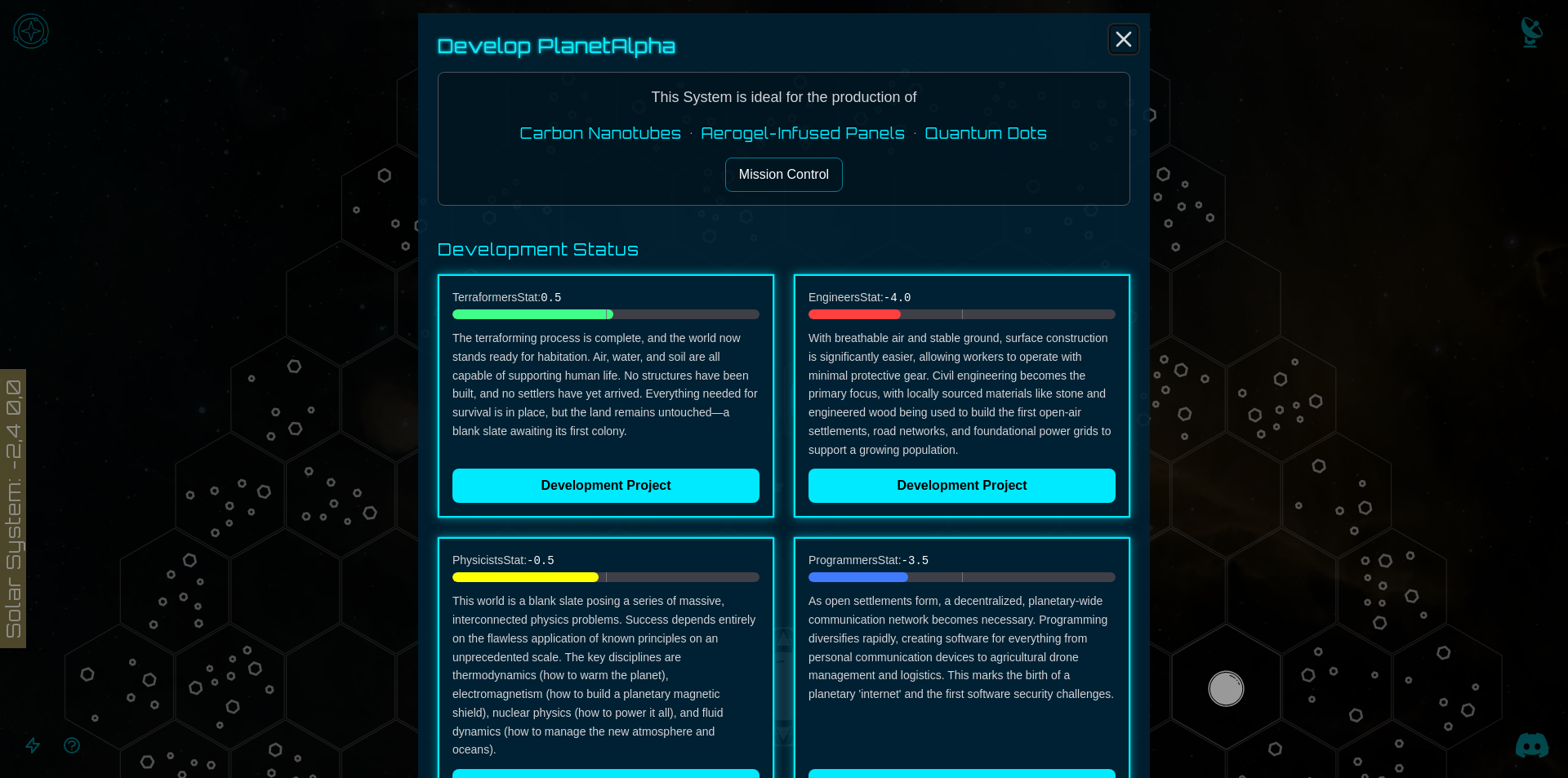
click at [1110, 39] on icon "Close" at bounding box center [1122, 38] width 26 height 26
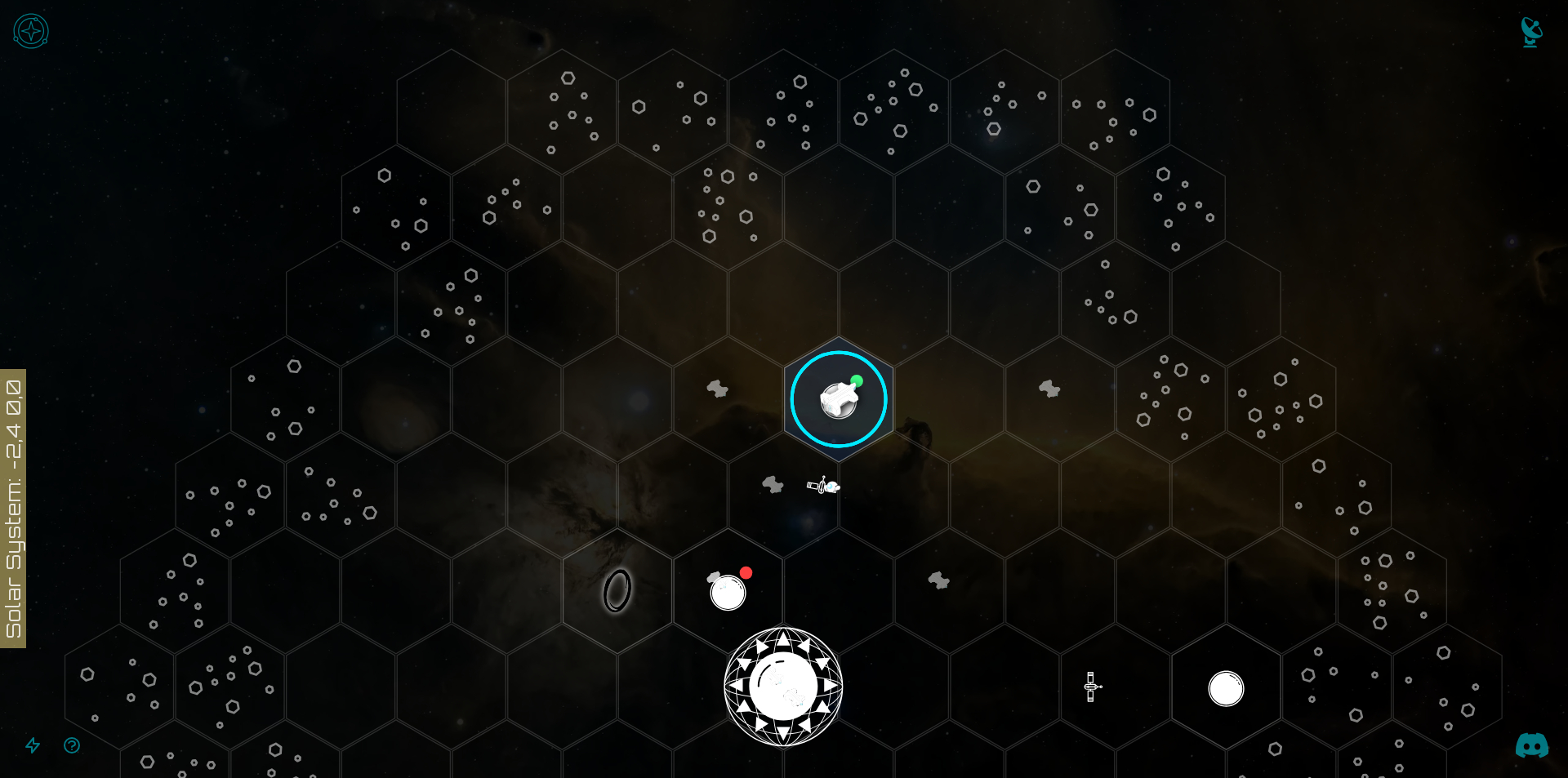
click at [842, 388] on image at bounding box center [839, 400] width 129 height 129
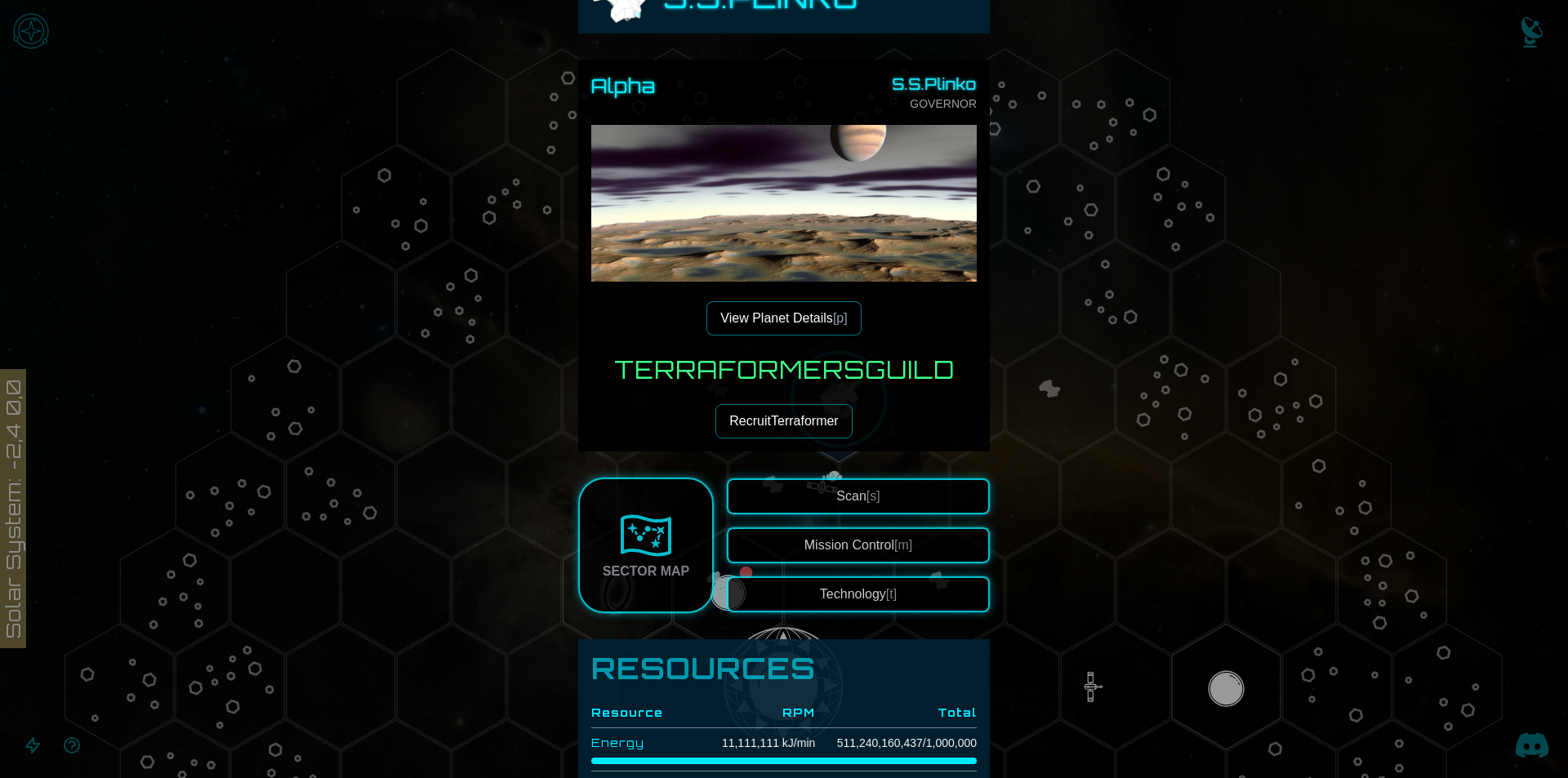
scroll to position [327, 0]
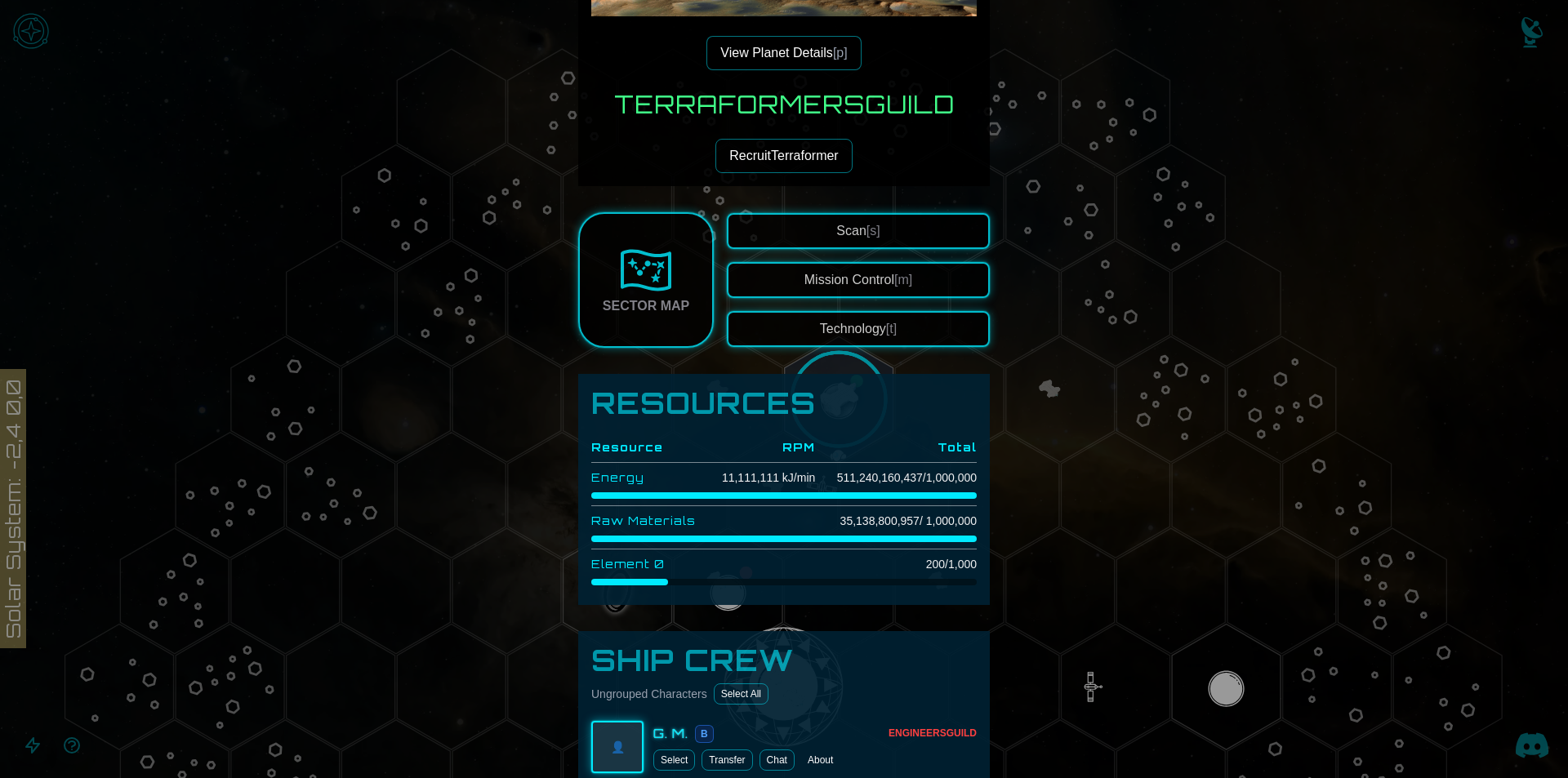
click at [783, 37] on button "View Planet Details [p]" at bounding box center [783, 53] width 154 height 34
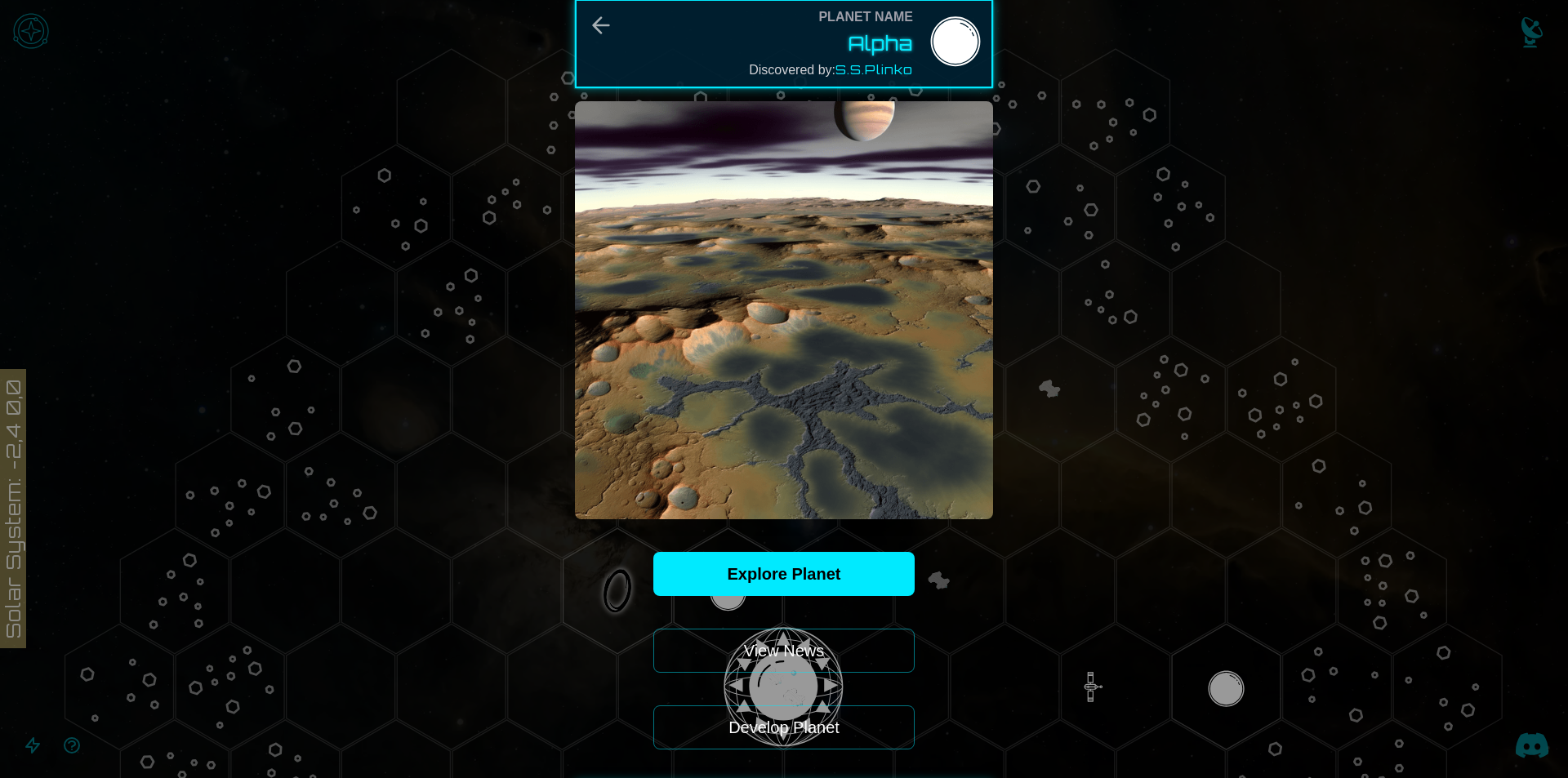
scroll to position [0, 0]
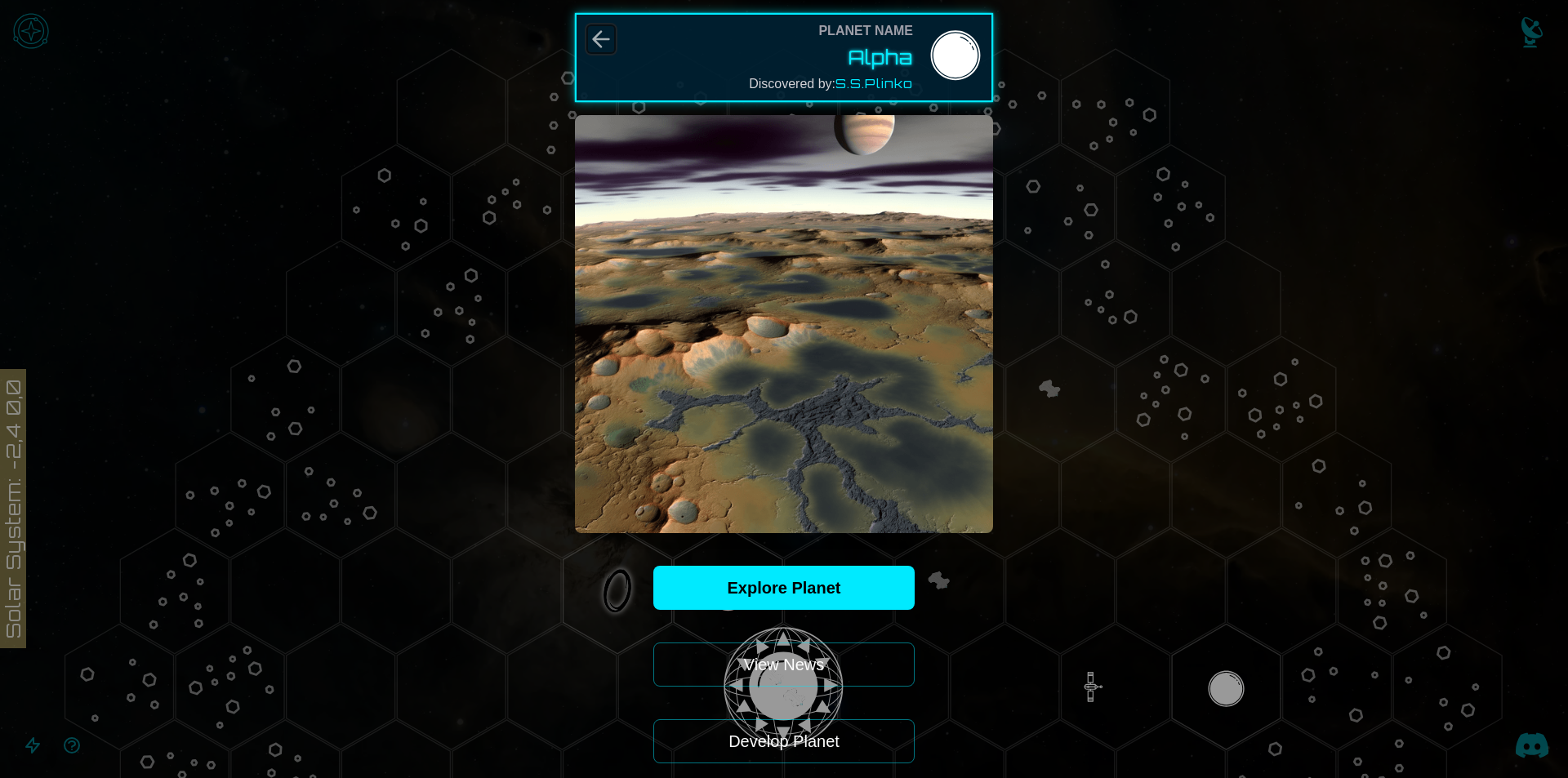
click at [593, 41] on icon "Back" at bounding box center [600, 38] width 26 height 26
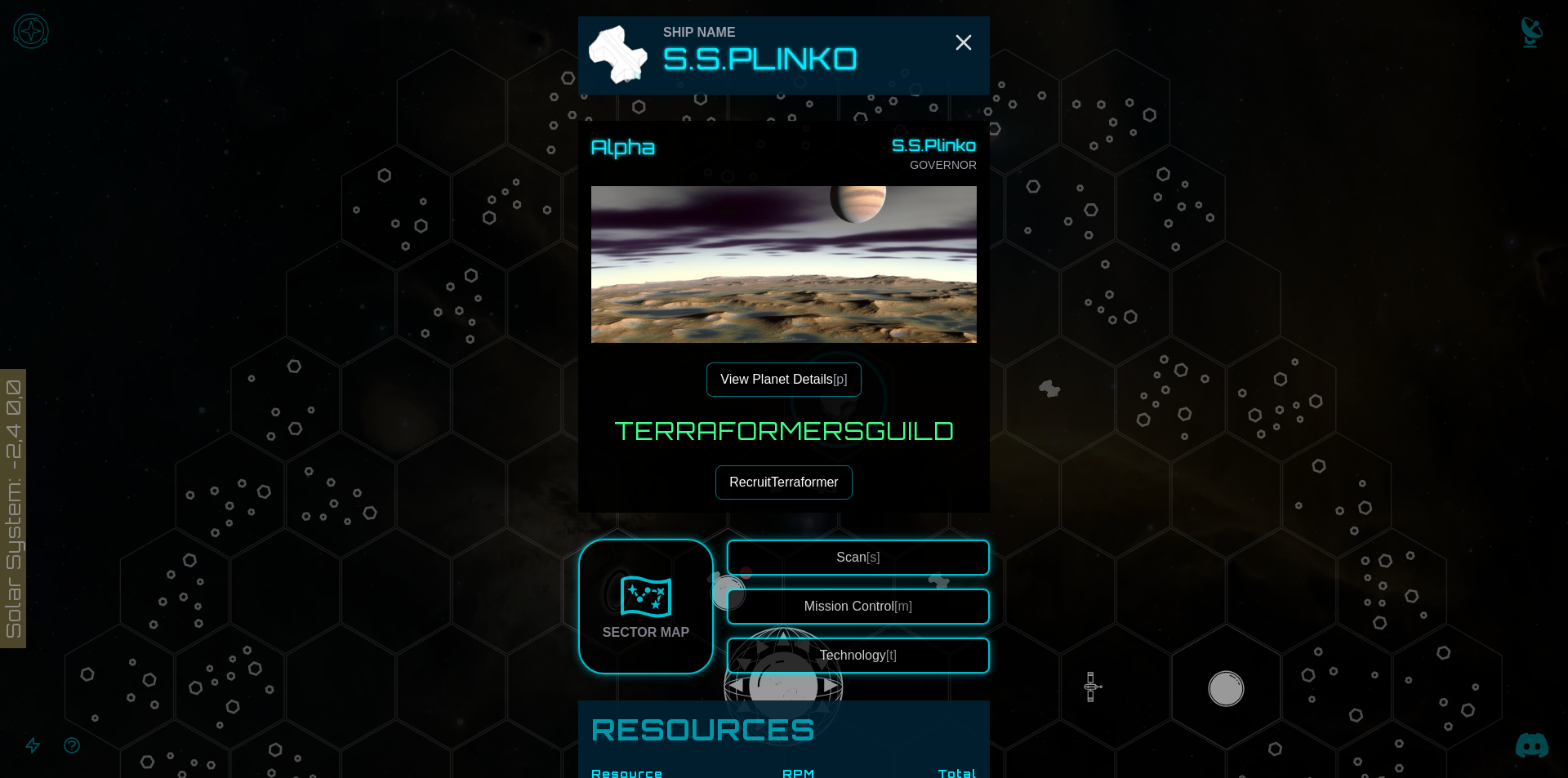
click at [786, 375] on button "View Planet Details [p]" at bounding box center [783, 380] width 154 height 34
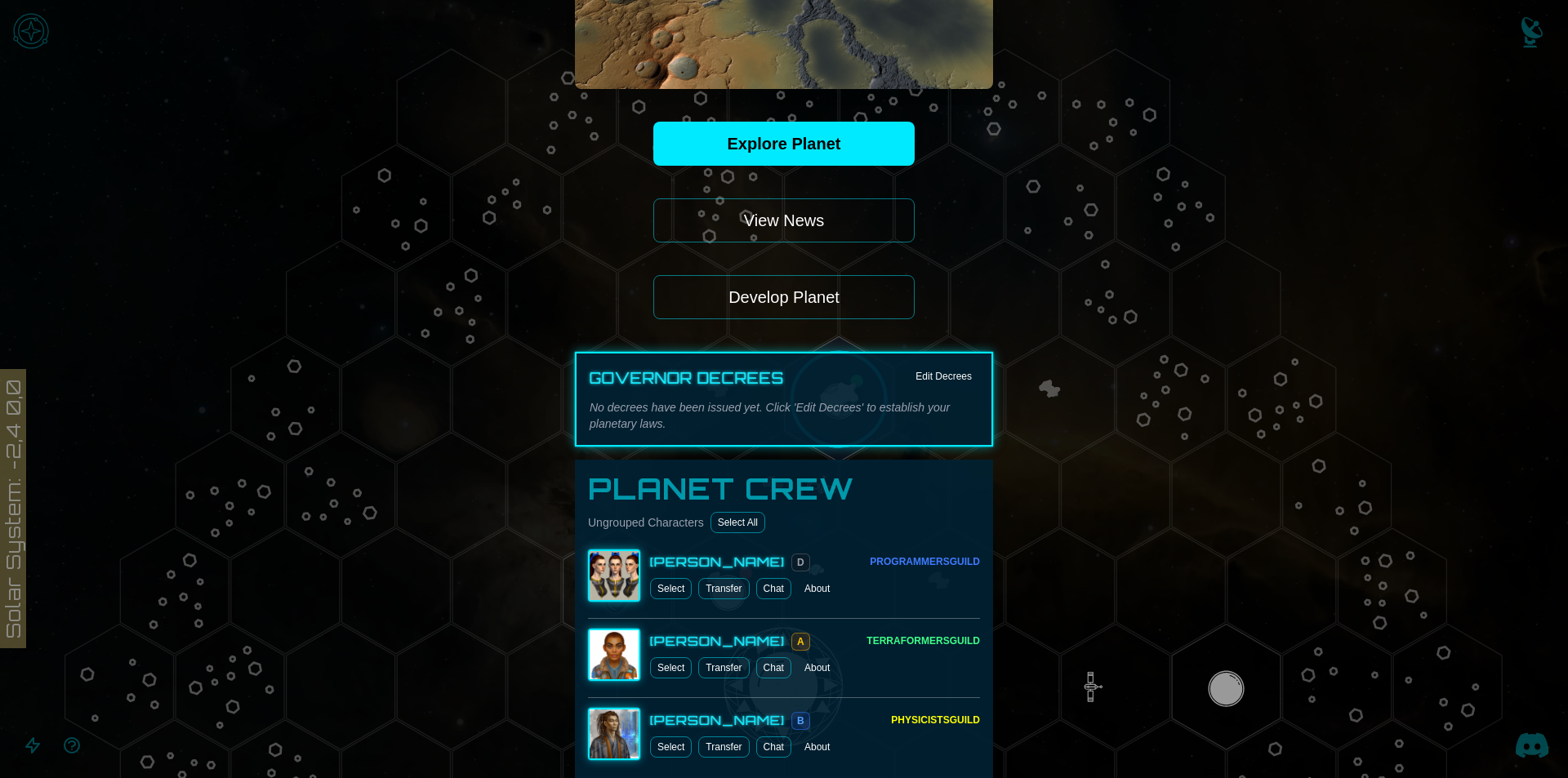
scroll to position [434, 0]
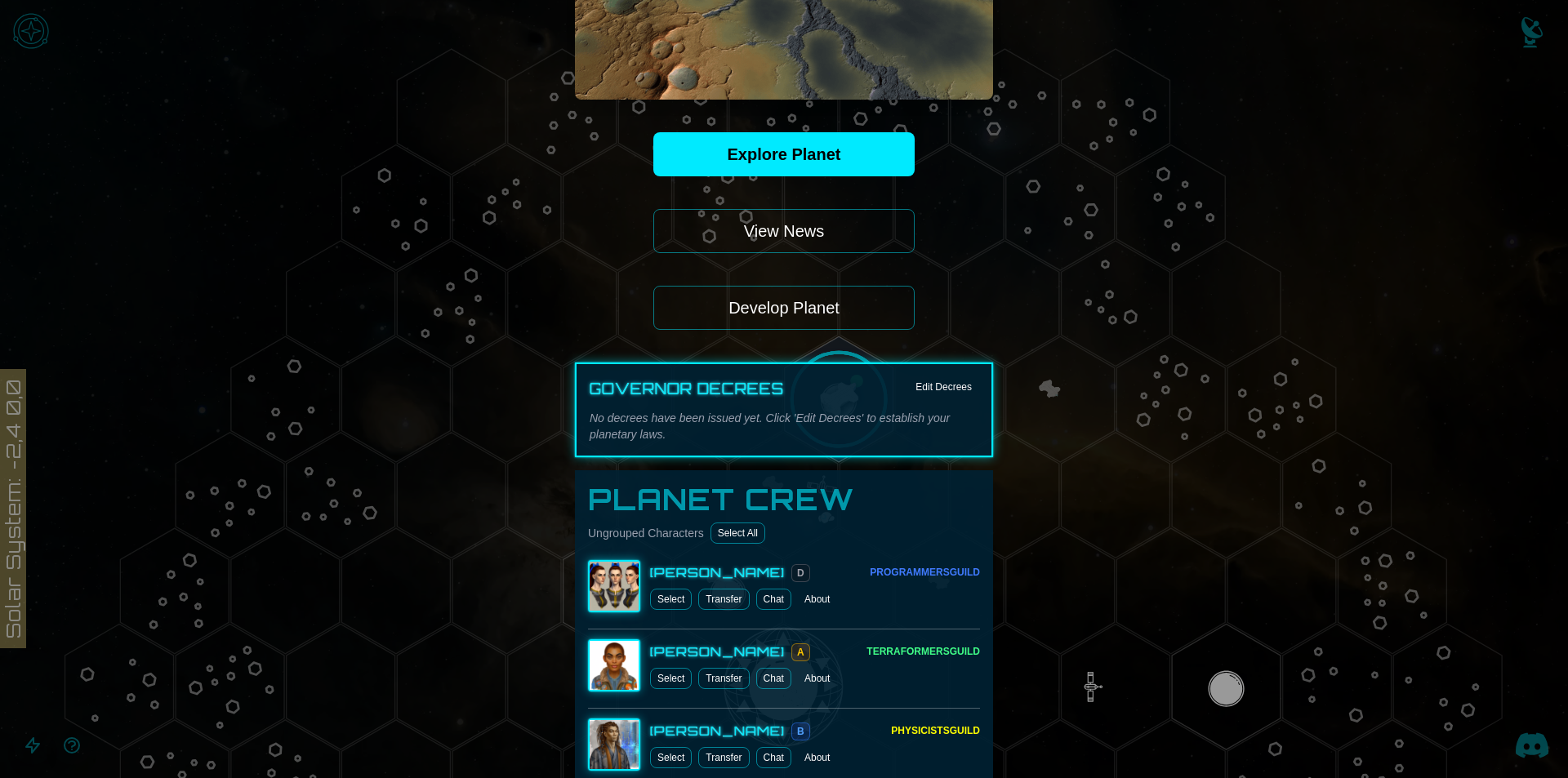
click at [538, 278] on div at bounding box center [784, 389] width 1568 height 778
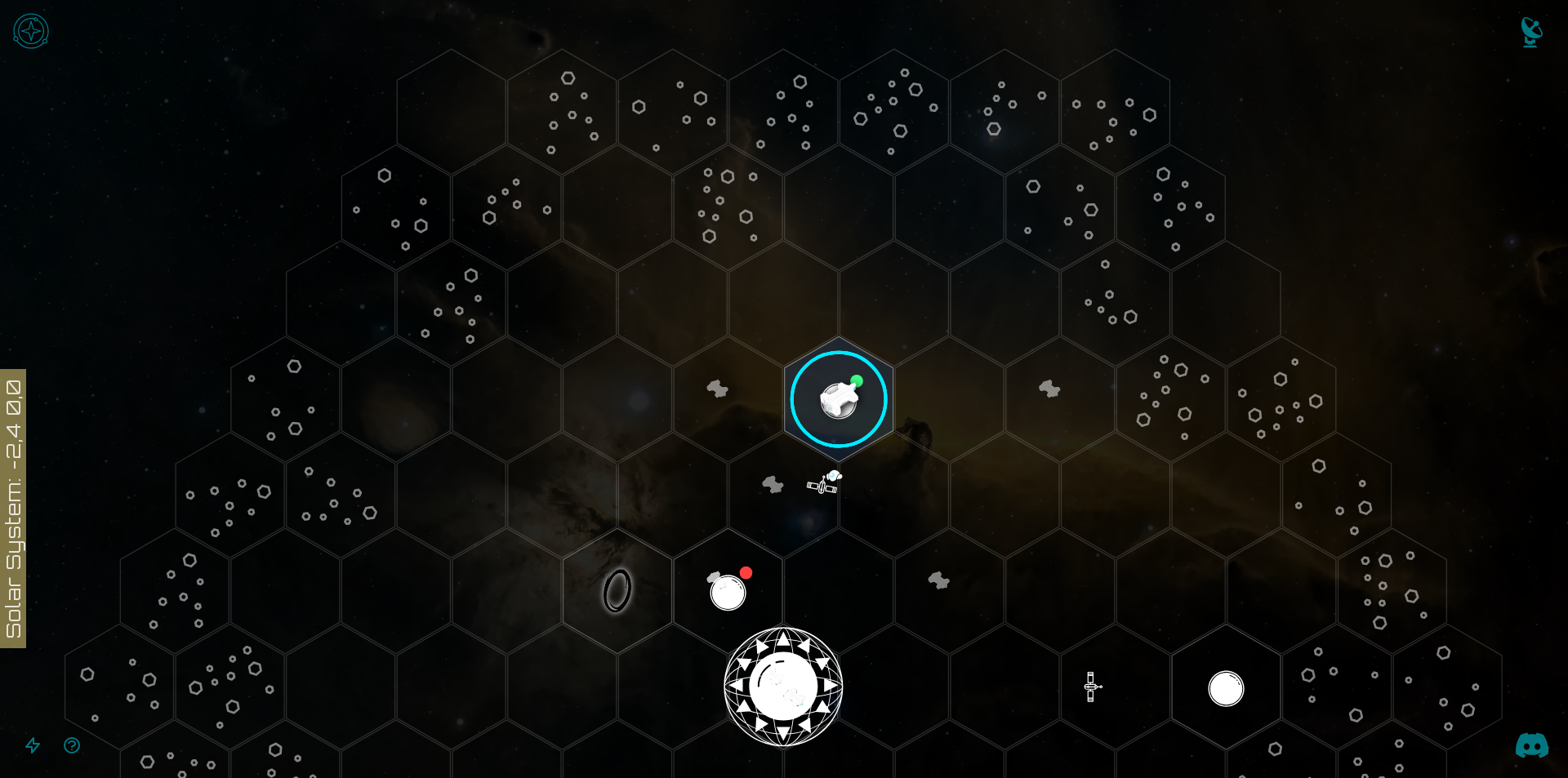
click at [827, 396] on image at bounding box center [839, 400] width 129 height 129
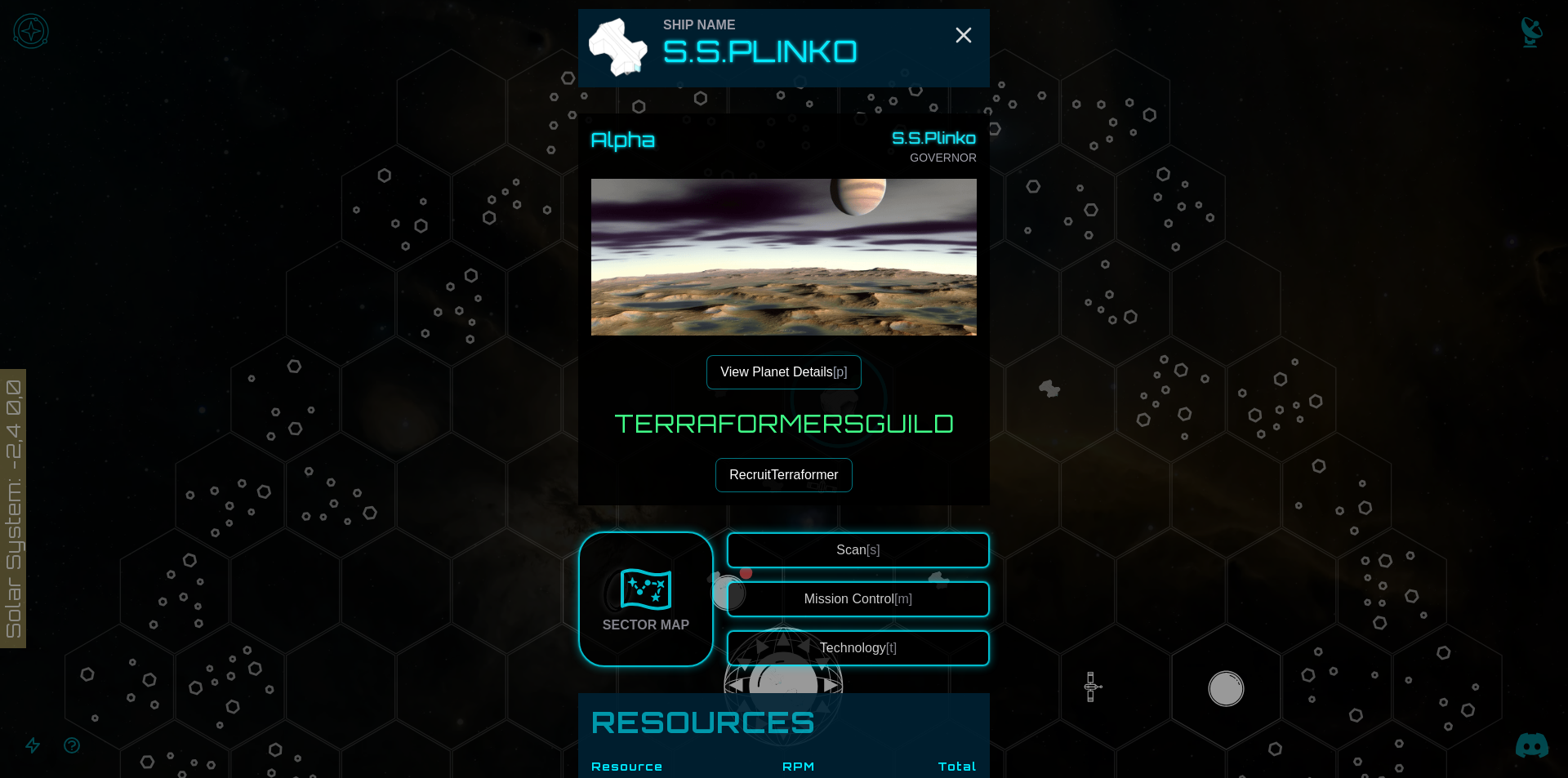
scroll to position [0, 0]
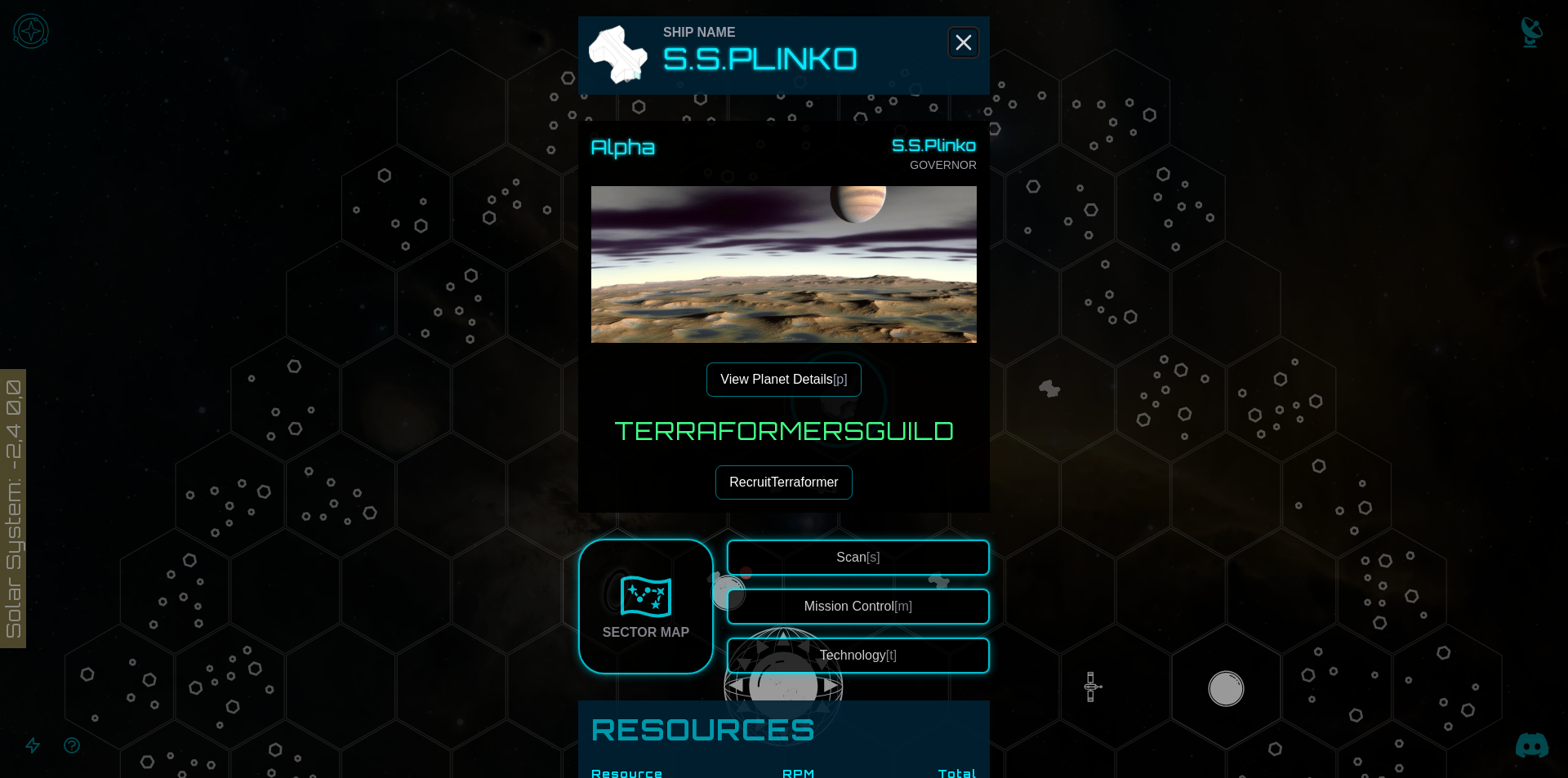
click at [955, 46] on icon "Close" at bounding box center [963, 42] width 26 height 26
